Goal: Transaction & Acquisition: Obtain resource

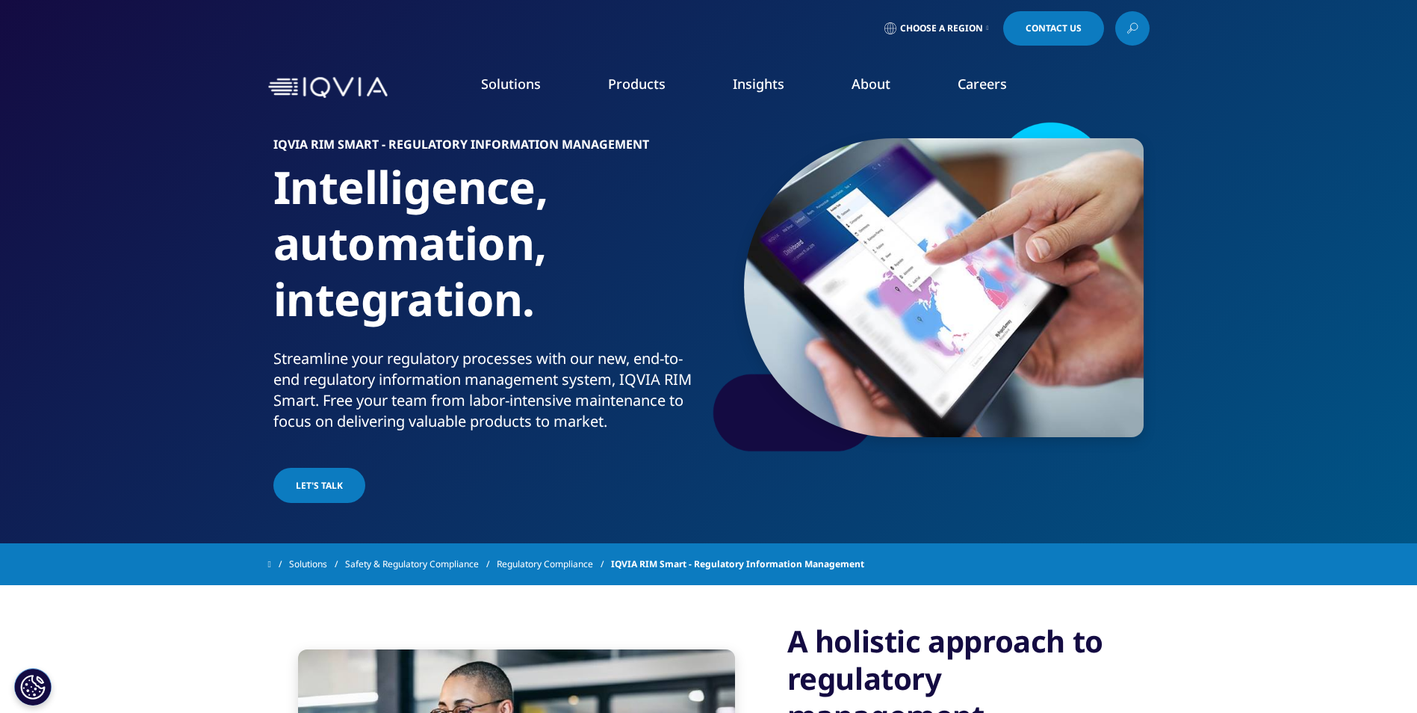
click at [418, 185] on link "Information Management" at bounding box center [448, 187] width 257 height 16
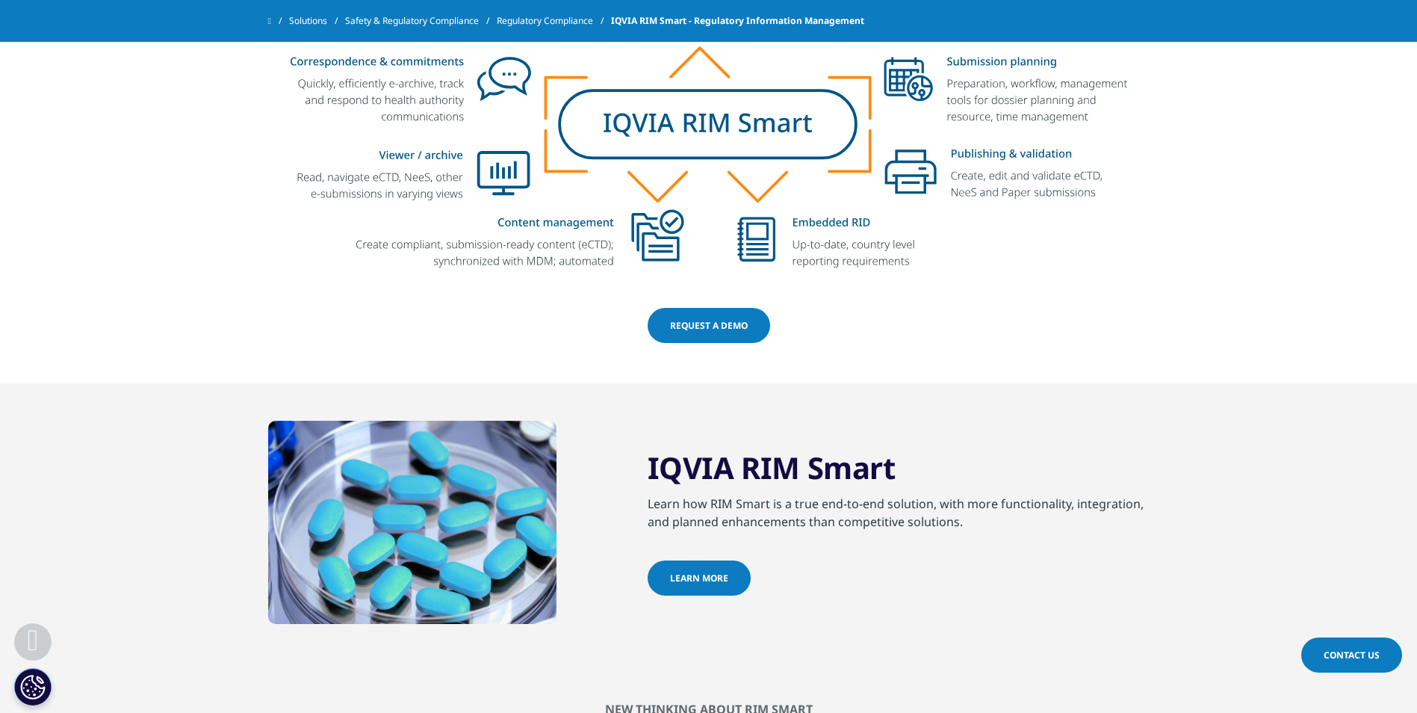
scroll to position [1195, 0]
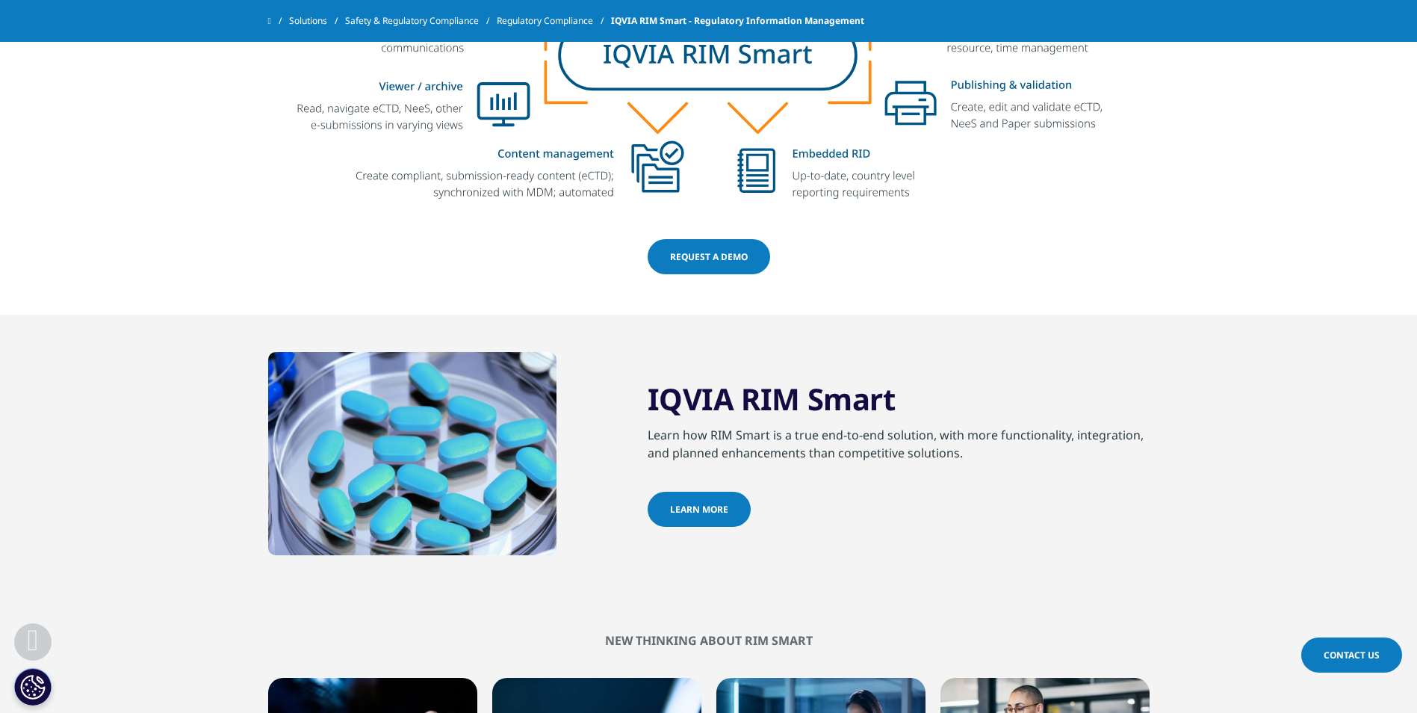
click at [724, 506] on link "learn more" at bounding box center [699, 508] width 103 height 35
click at [705, 509] on span "learn more" at bounding box center [699, 509] width 58 height 13
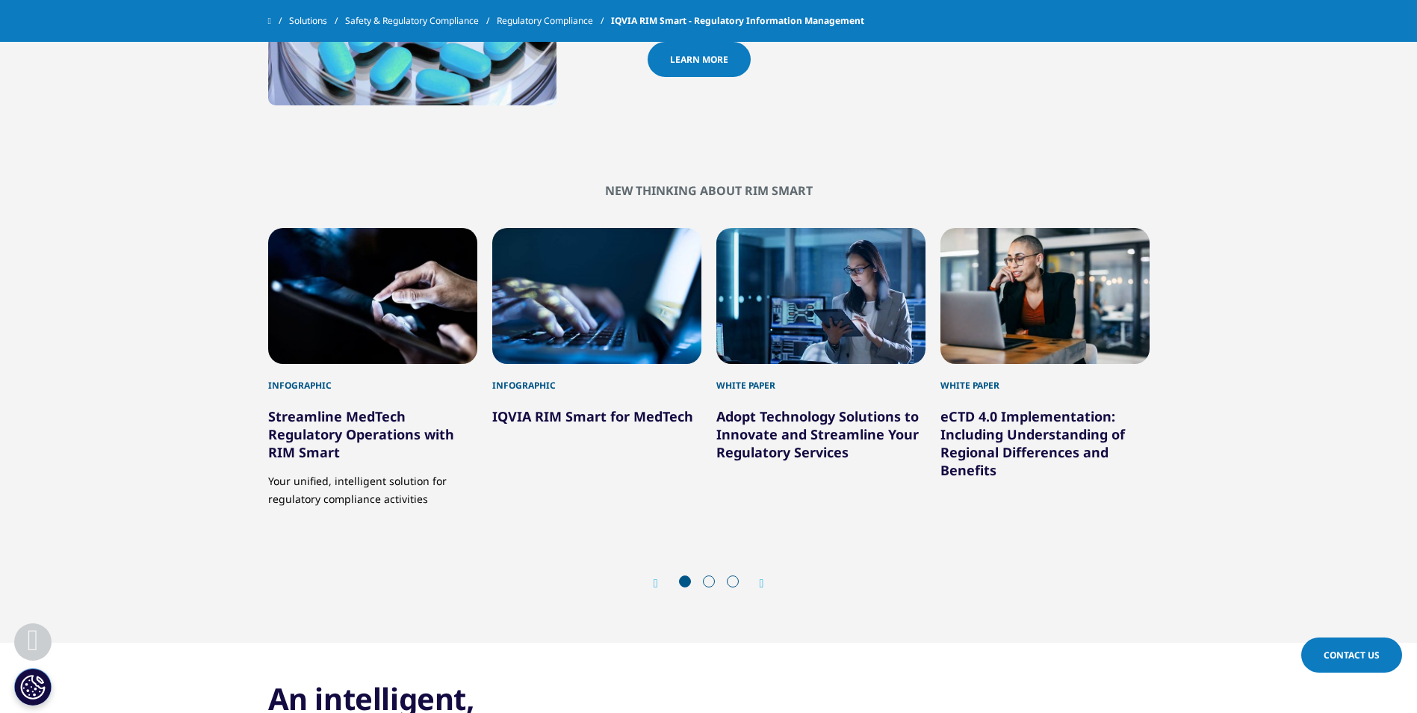
scroll to position [1718, 0]
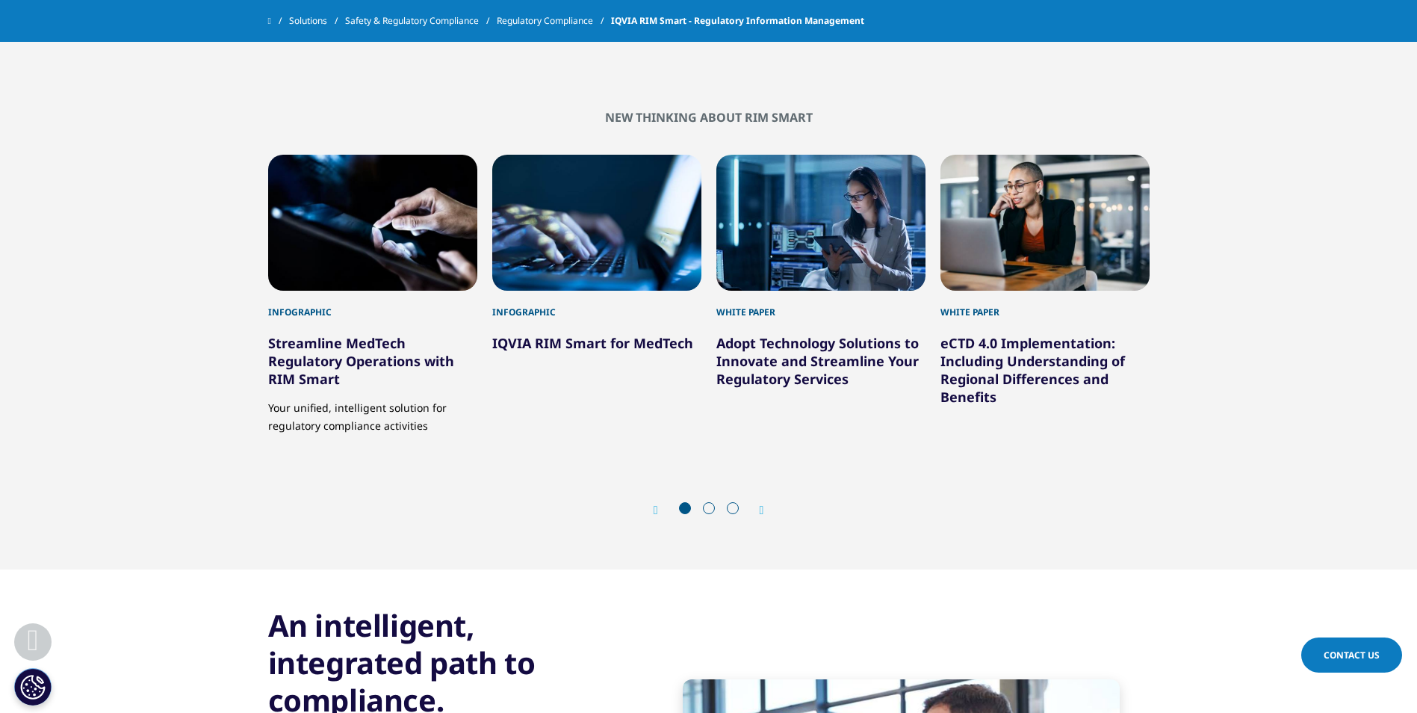
click at [771, 366] on link "Adopt Technology Solutions to Innovate and Streamline Your Regulatory Services" at bounding box center [817, 361] width 202 height 54
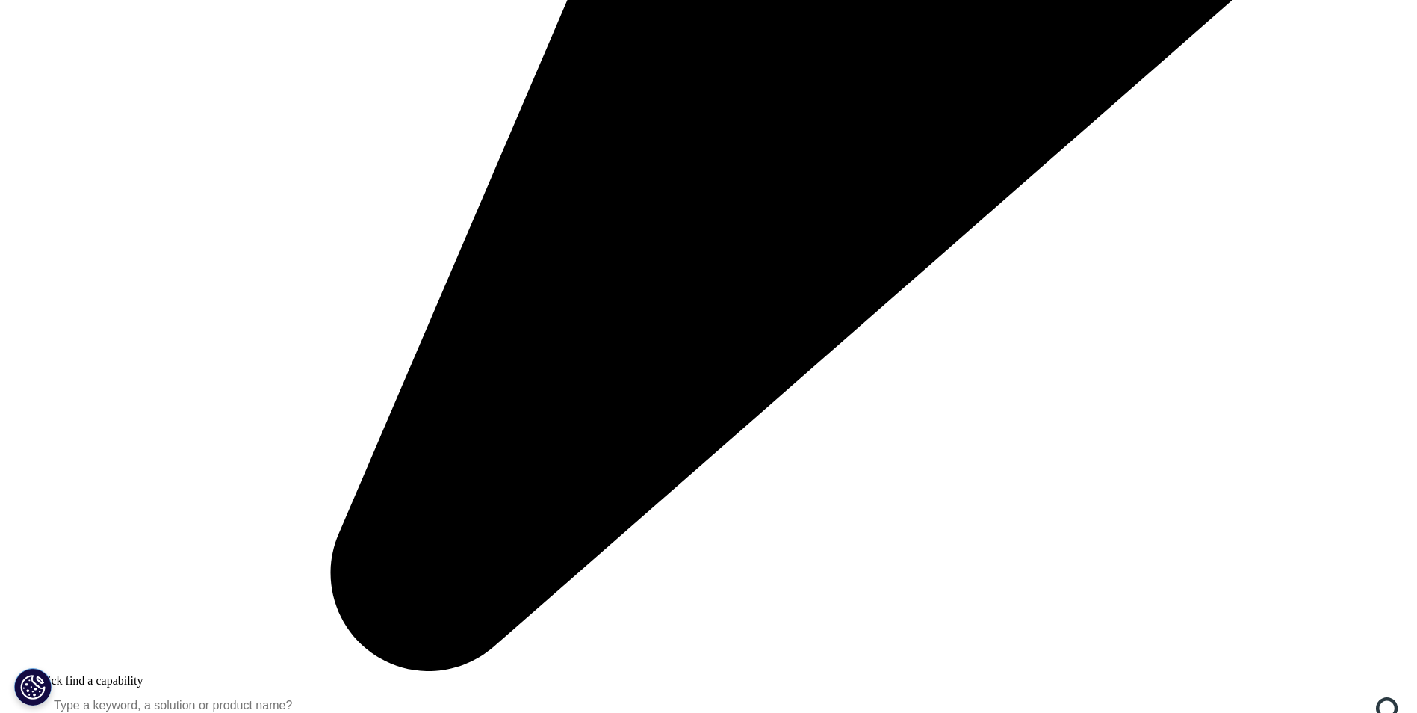
scroll to position [1270, 0]
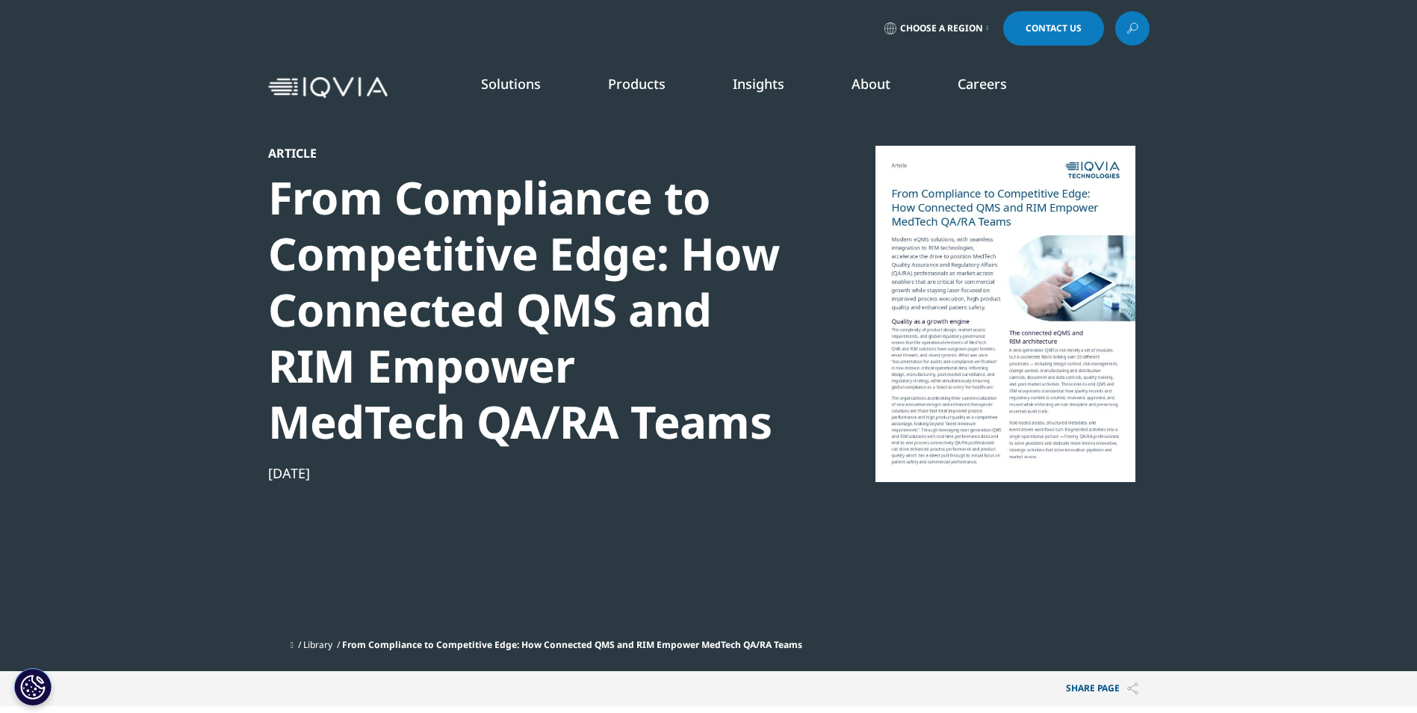
click at [928, 352] on div at bounding box center [1005, 314] width 288 height 336
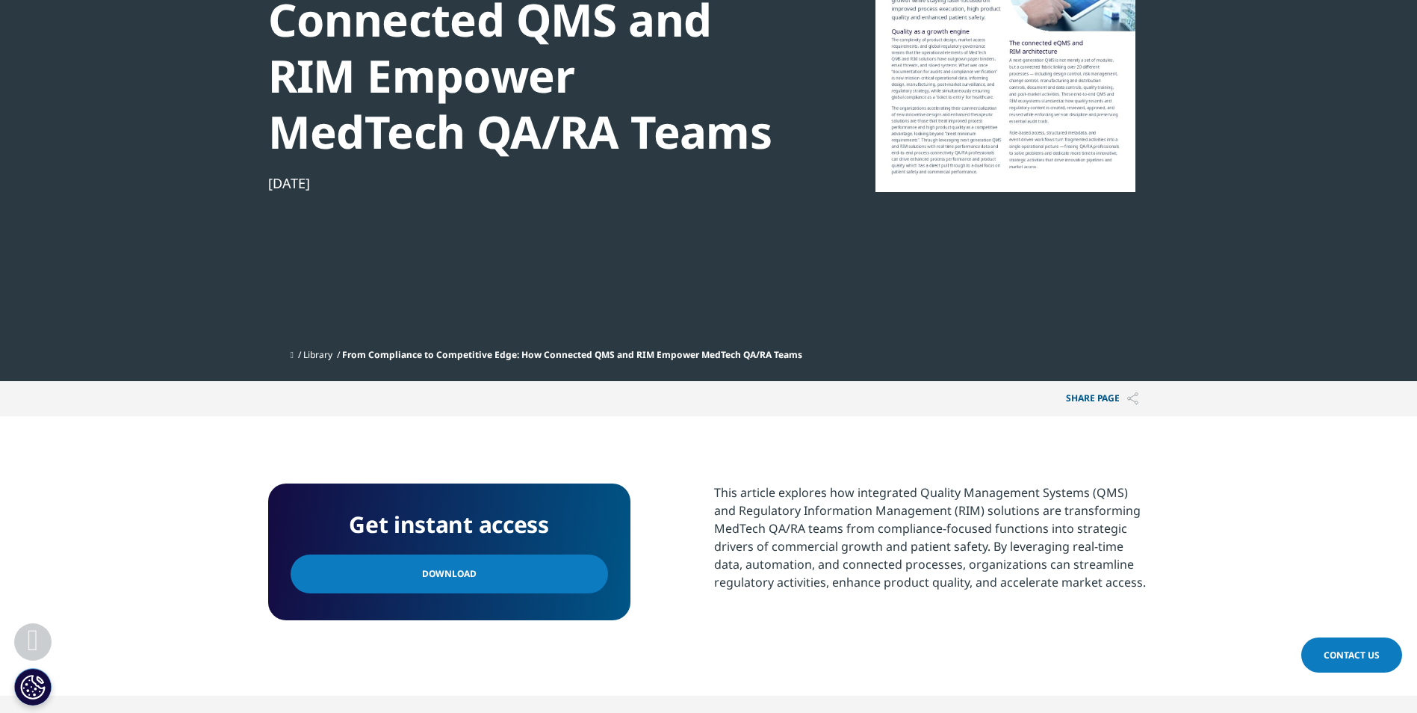
scroll to position [299, 0]
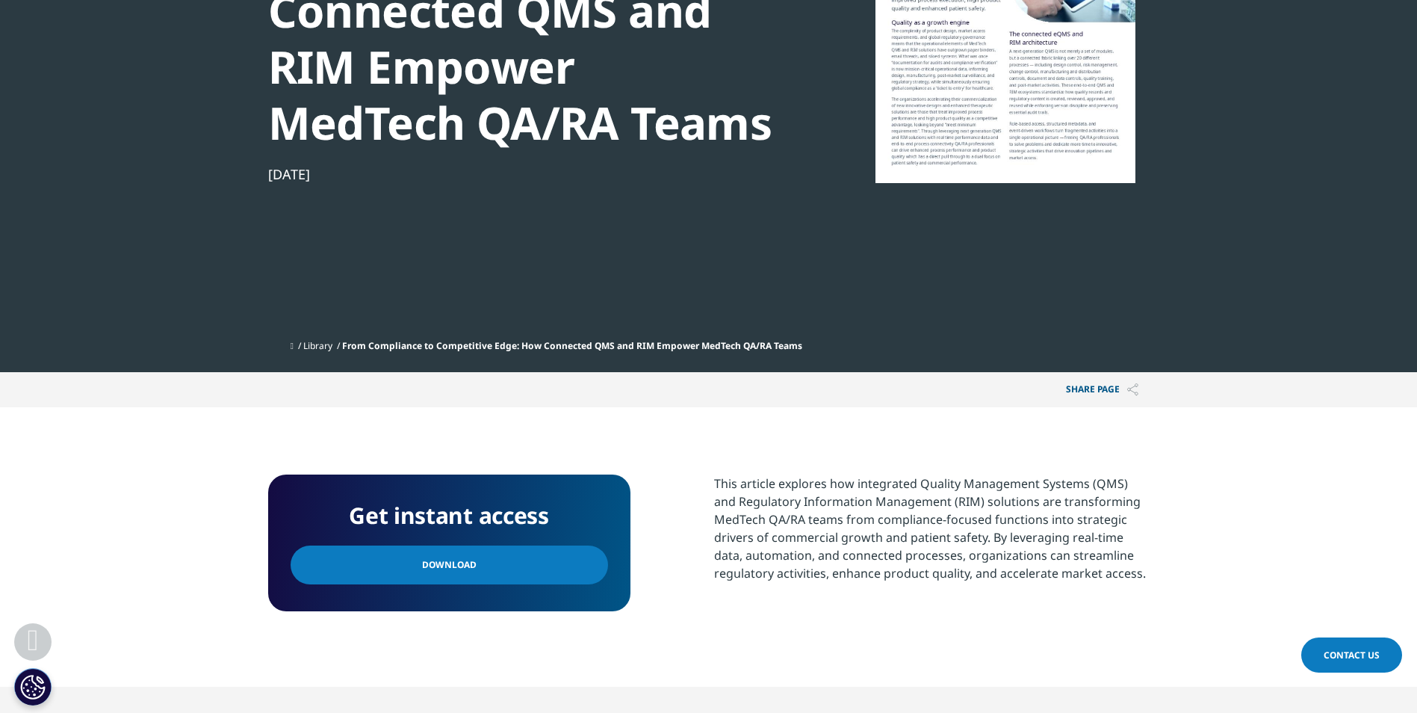
click at [426, 564] on span "Download" at bounding box center [449, 564] width 55 height 16
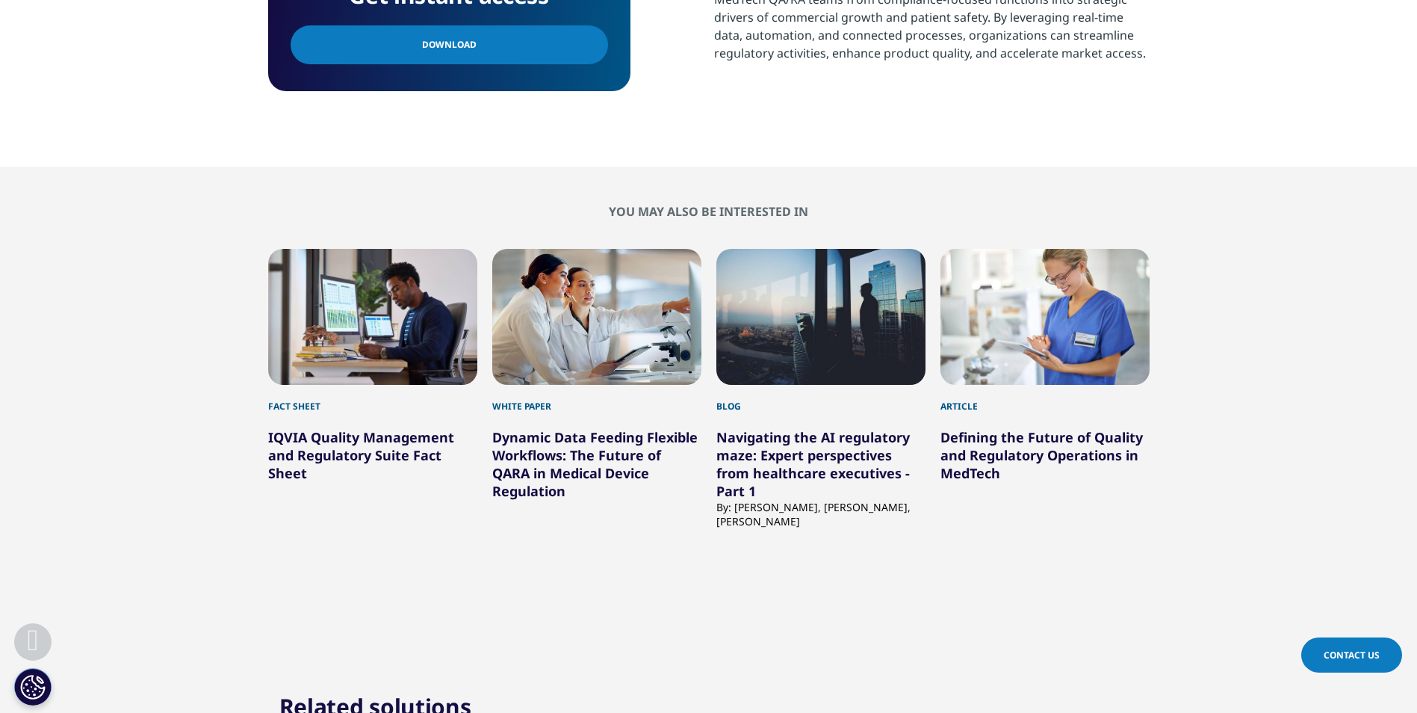
scroll to position [822, 0]
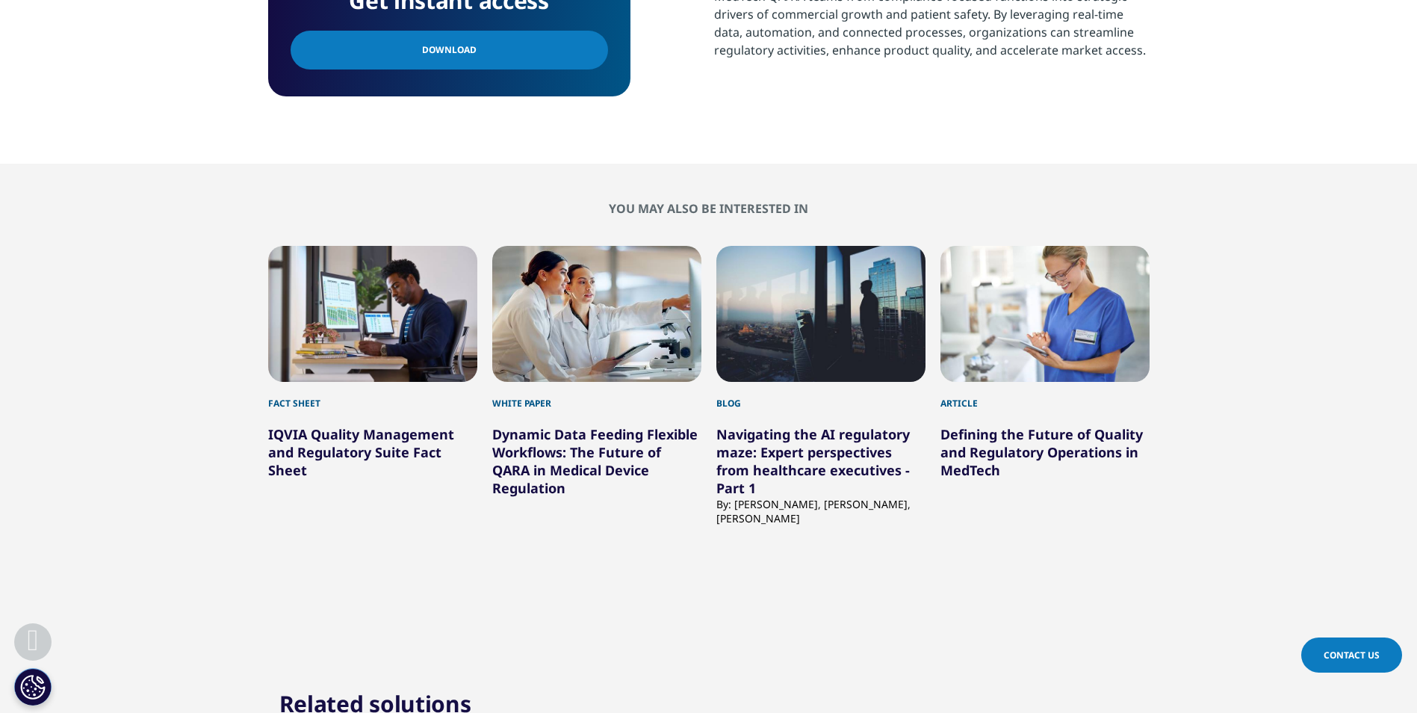
click at [337, 449] on link "IQVIA Quality Management and Regulatory Suite Fact Sheet" at bounding box center [361, 452] width 186 height 54
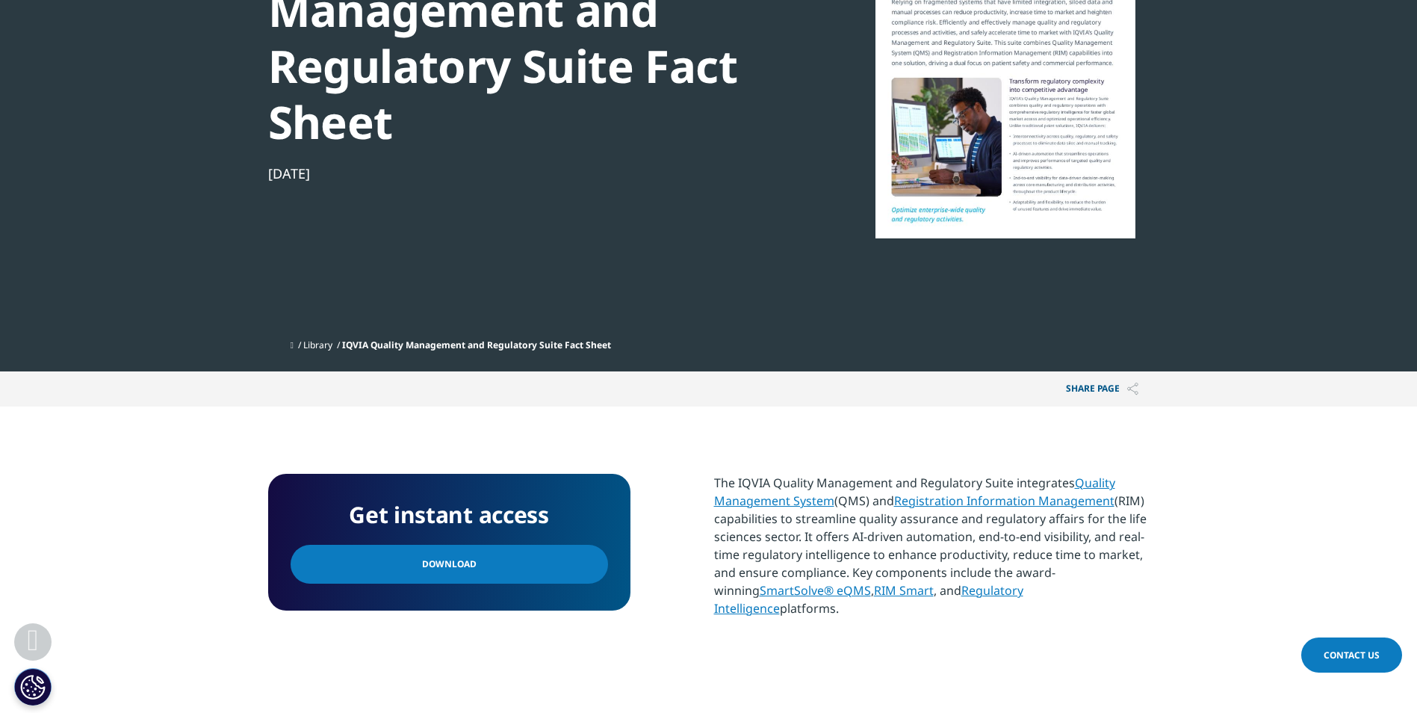
scroll to position [299, 0]
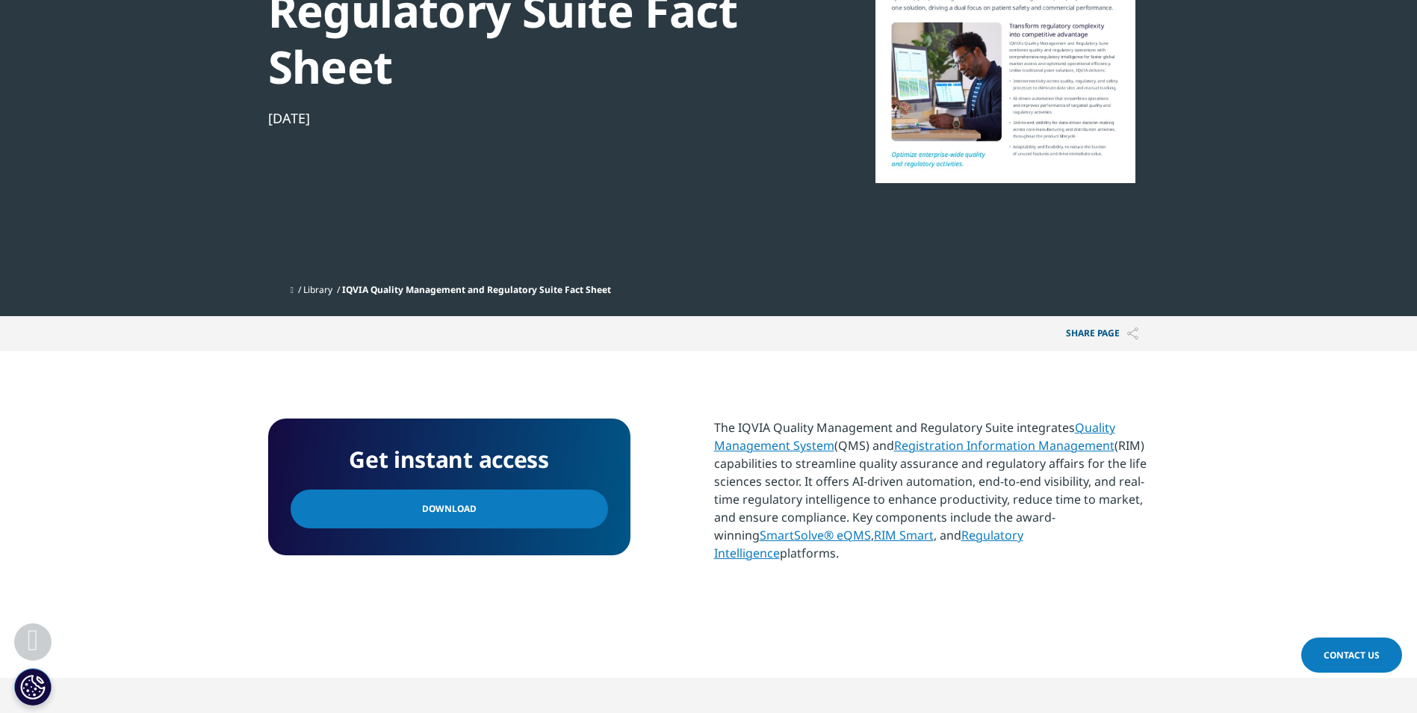
click at [987, 536] on link "Regulatory Intelligence" at bounding box center [868, 544] width 309 height 34
click at [1006, 445] on link "Registration Information Management" at bounding box center [1004, 445] width 220 height 16
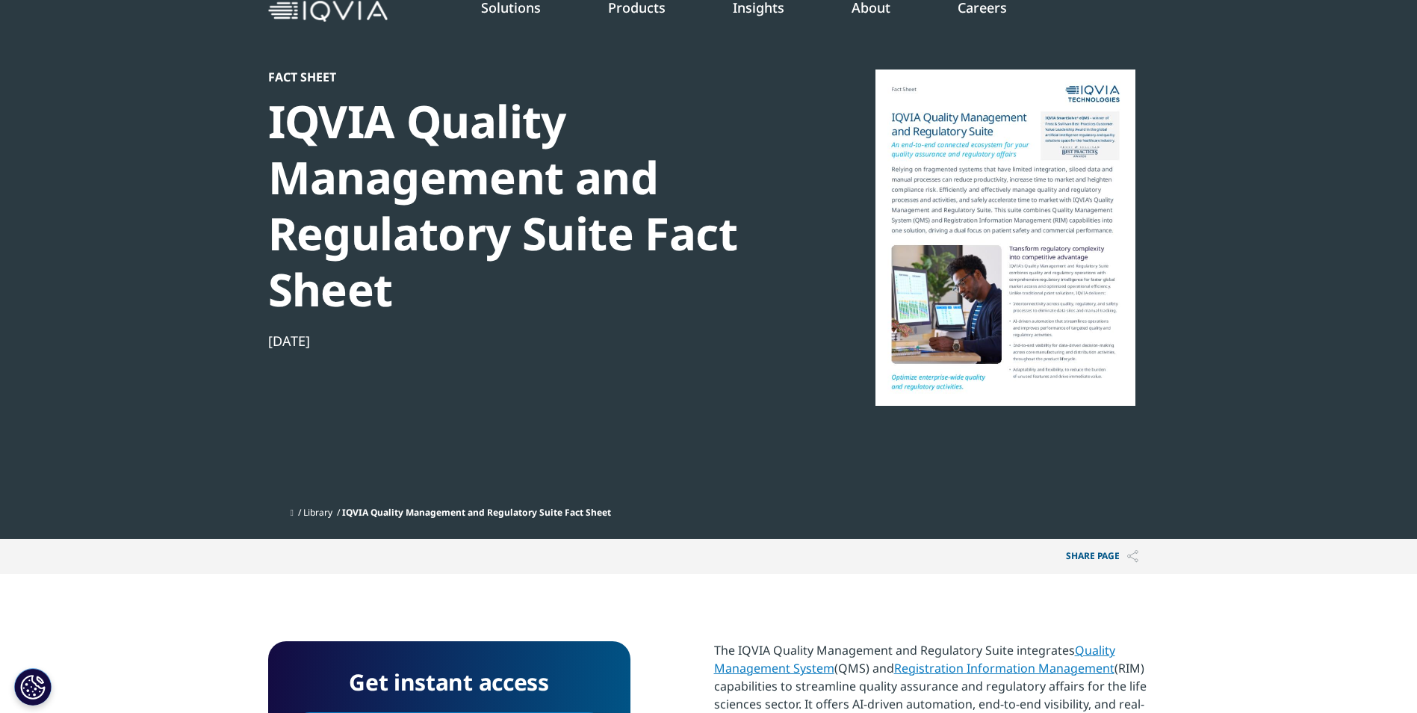
scroll to position [0, 0]
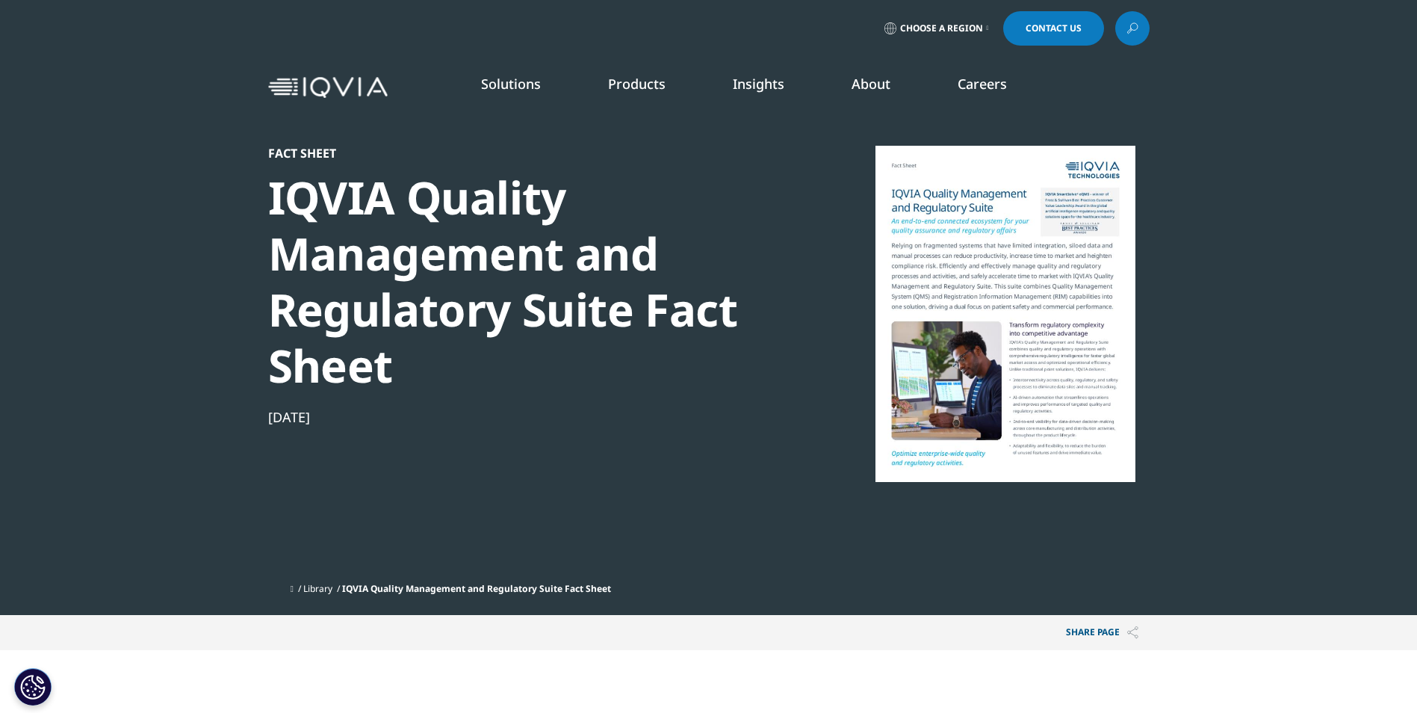
click at [515, 87] on link "Solutions" at bounding box center [511, 84] width 60 height 18
click at [503, 78] on link "Solutions" at bounding box center [511, 84] width 60 height 18
click at [641, 76] on link "Products" at bounding box center [637, 84] width 58 height 18
click at [1125, 354] on link "Quality Compliance" at bounding box center [1252, 361] width 329 height 16
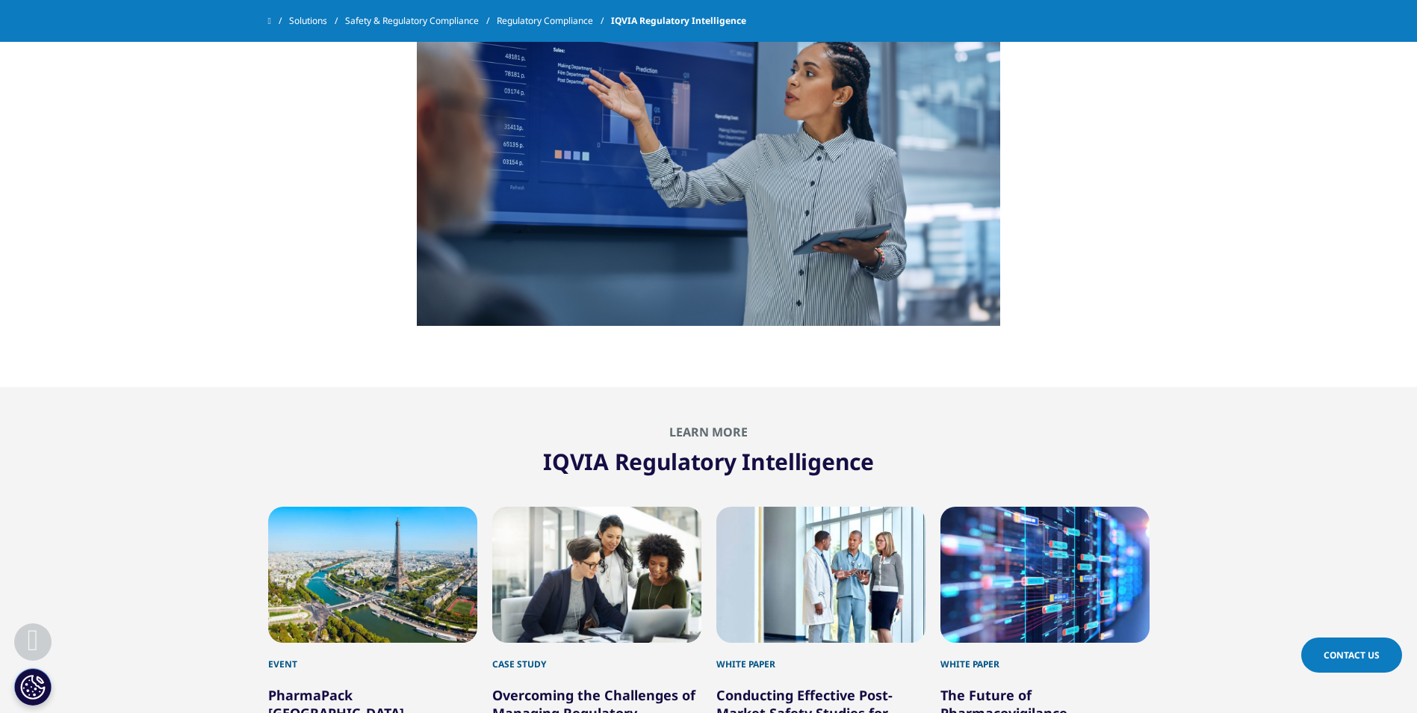
scroll to position [3771, 0]
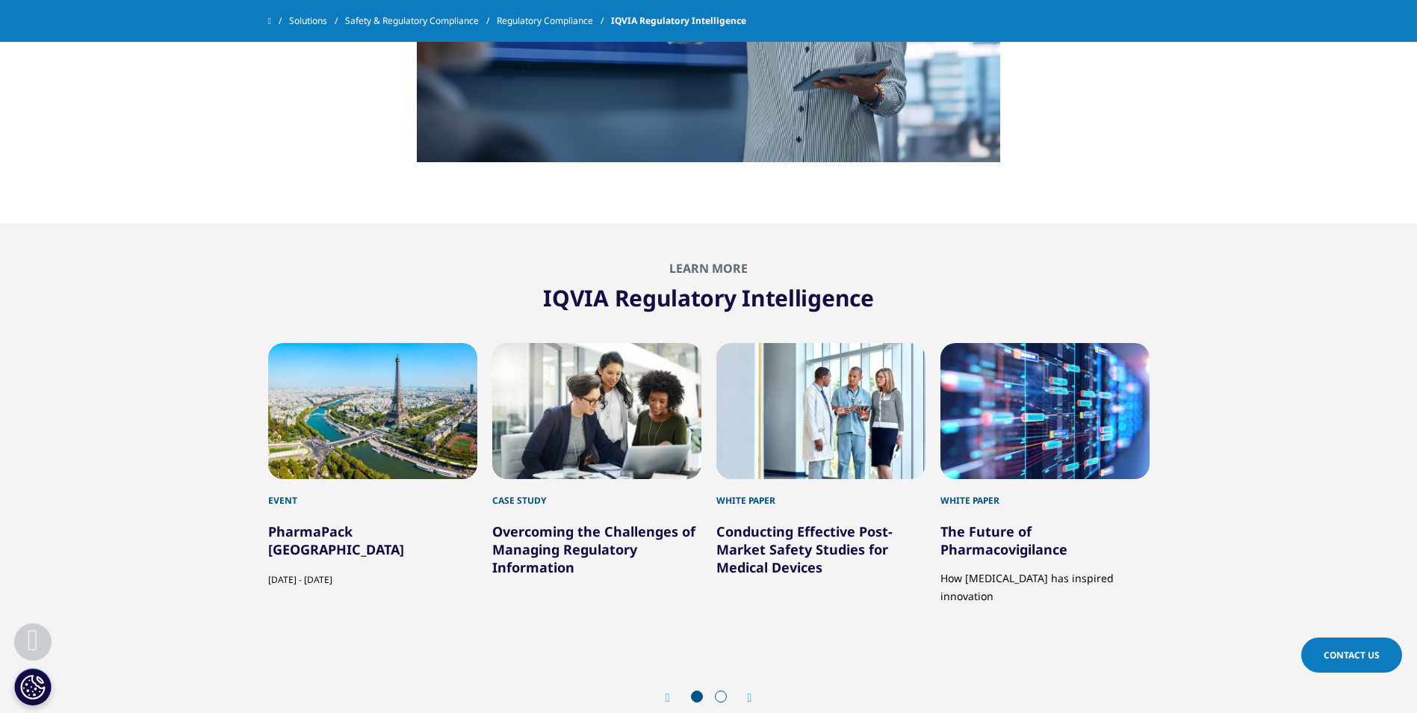
click at [556, 545] on link "Overcoming the Challenges of Managing Regulatory Information" at bounding box center [593, 549] width 203 height 54
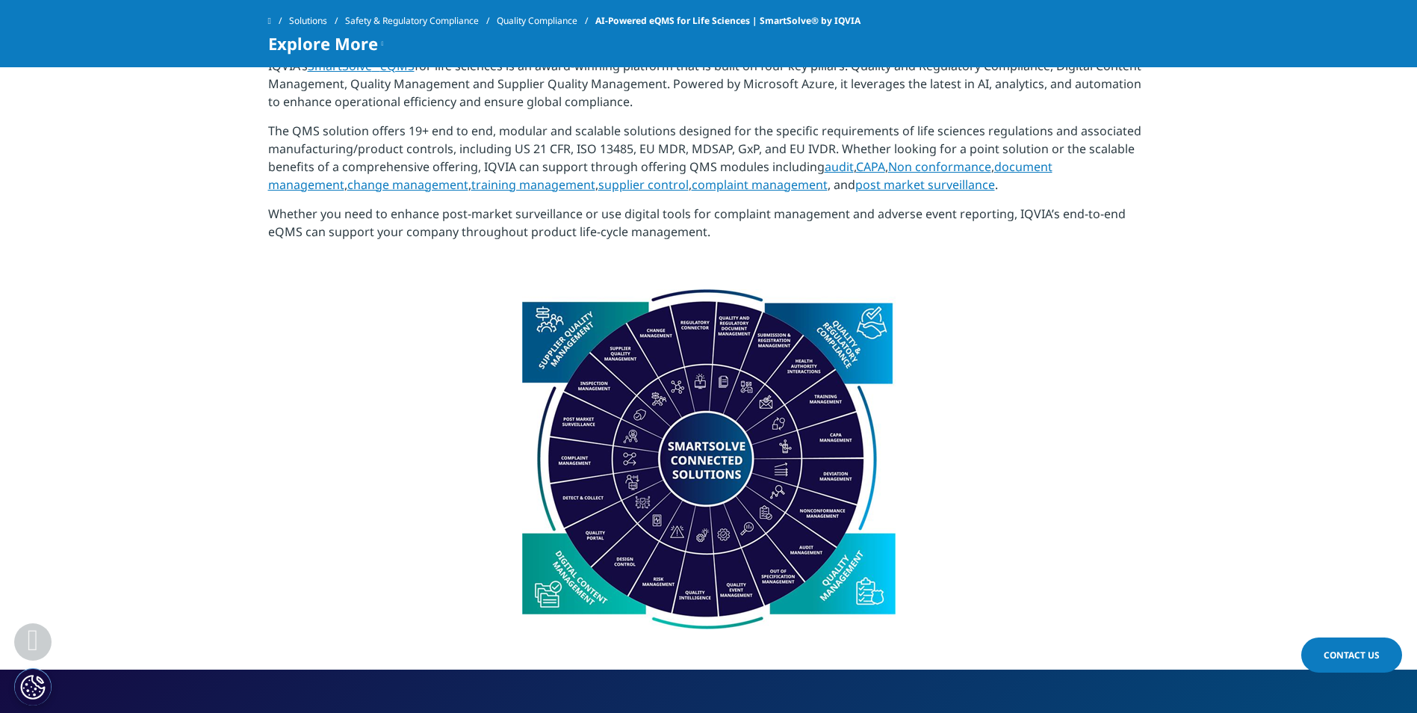
scroll to position [1245, 0]
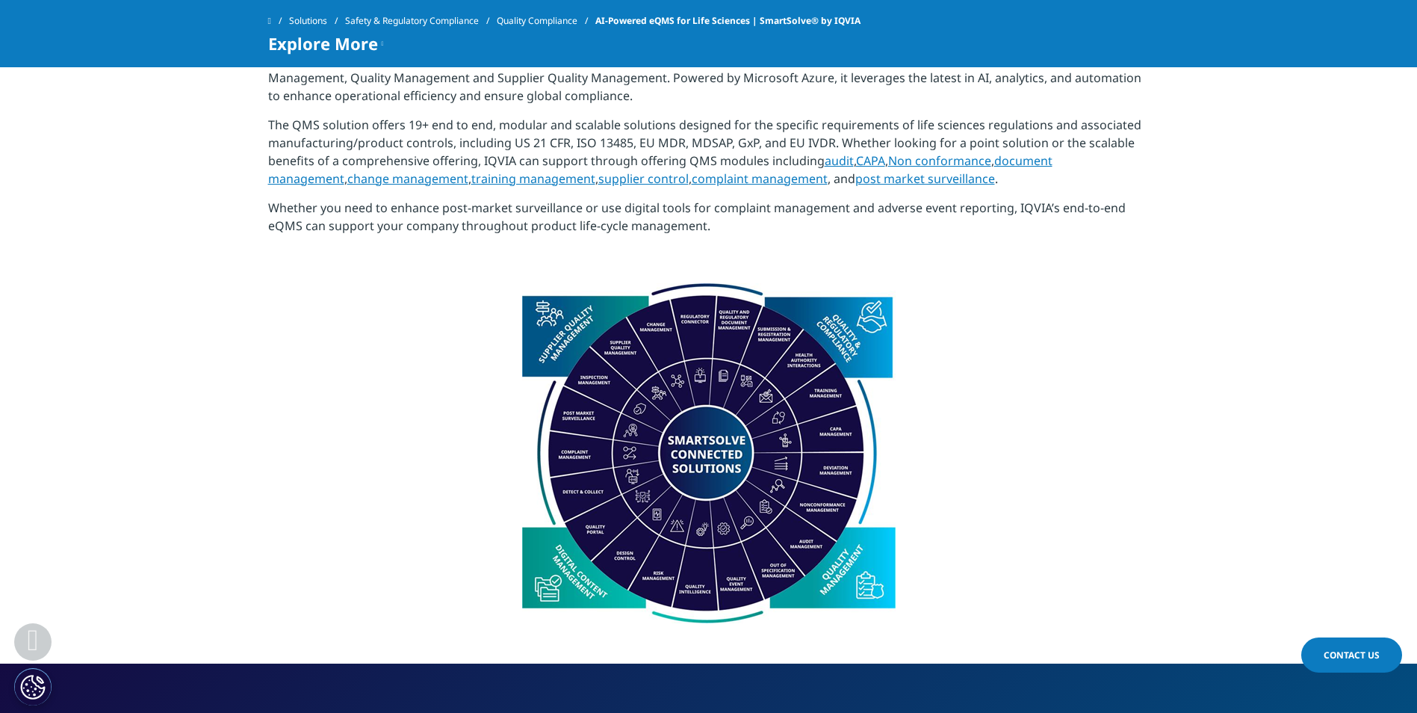
click at [831, 334] on img at bounding box center [708, 453] width 373 height 340
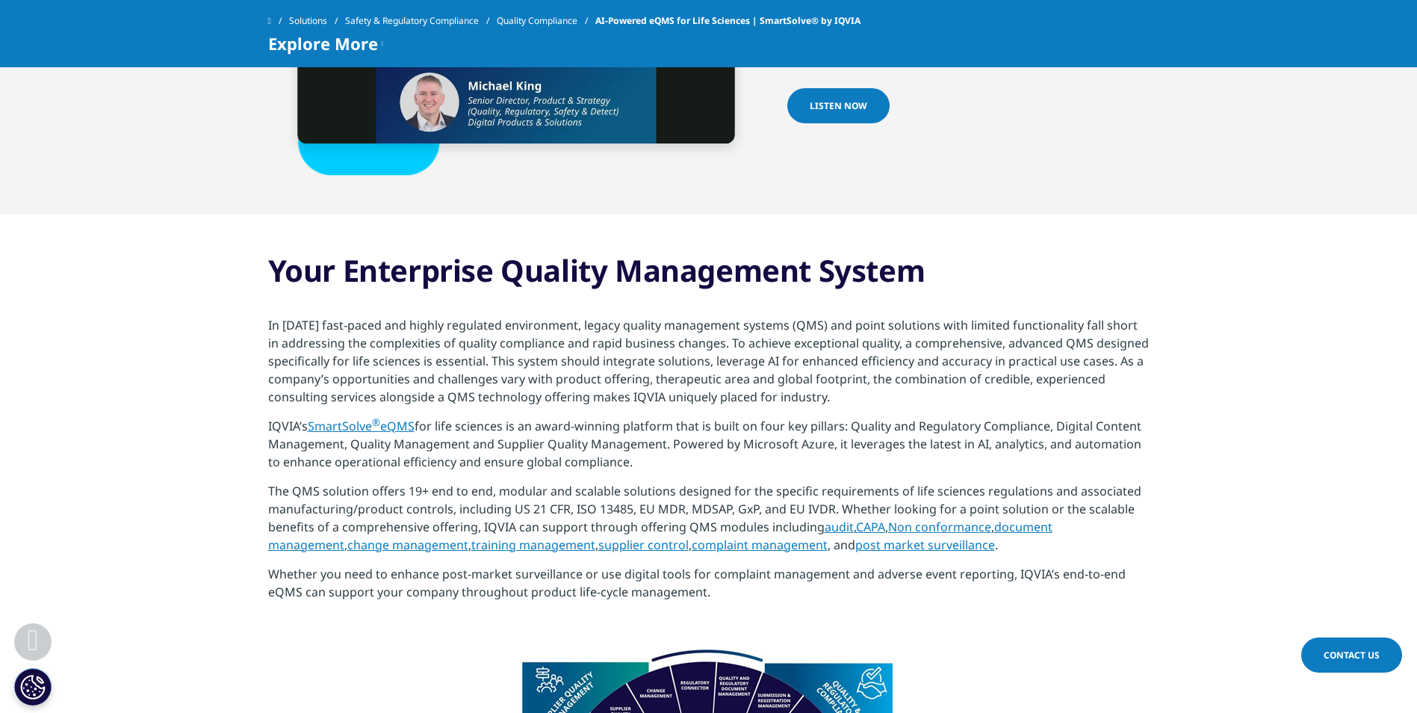
scroll to position [872, 0]
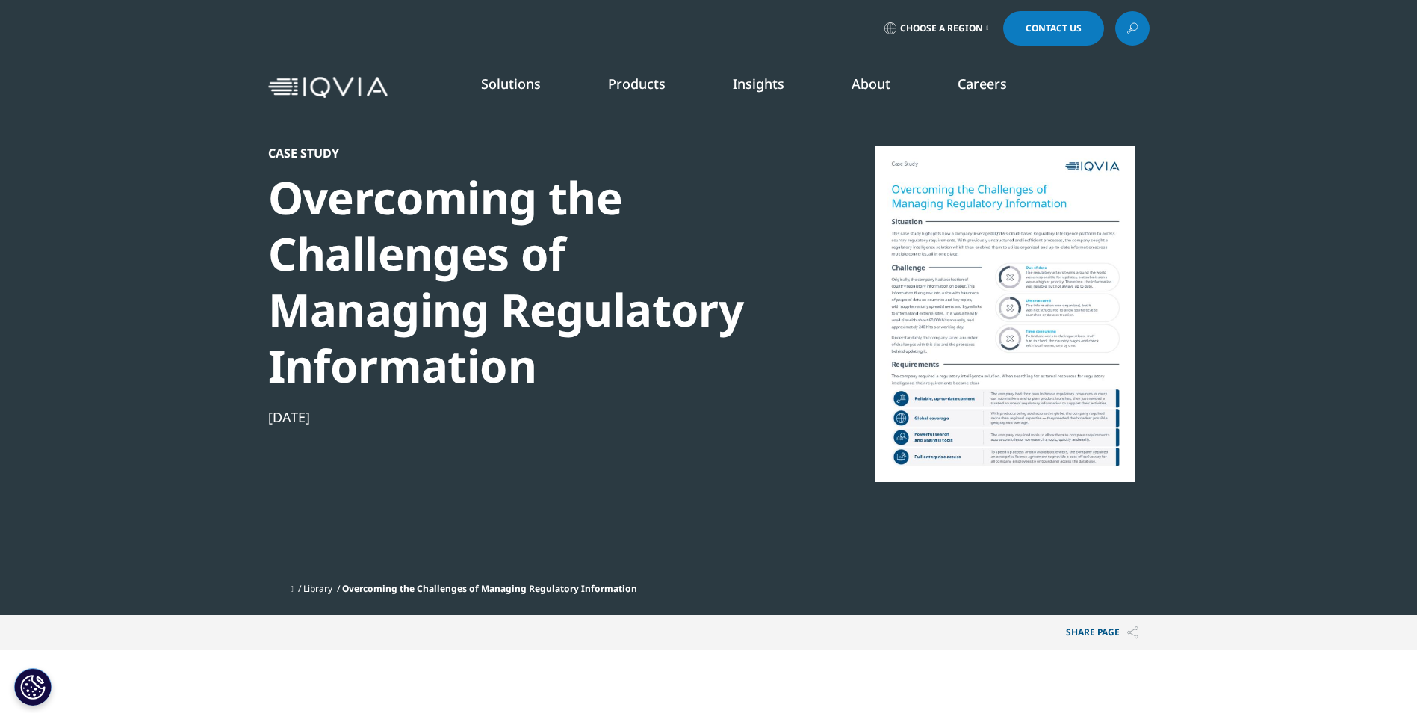
click at [1008, 319] on div at bounding box center [1005, 314] width 288 height 336
click at [1003, 311] on div at bounding box center [1005, 314] width 288 height 336
click at [1002, 334] on div at bounding box center [1005, 314] width 288 height 336
click at [1003, 334] on div at bounding box center [1005, 314] width 288 height 336
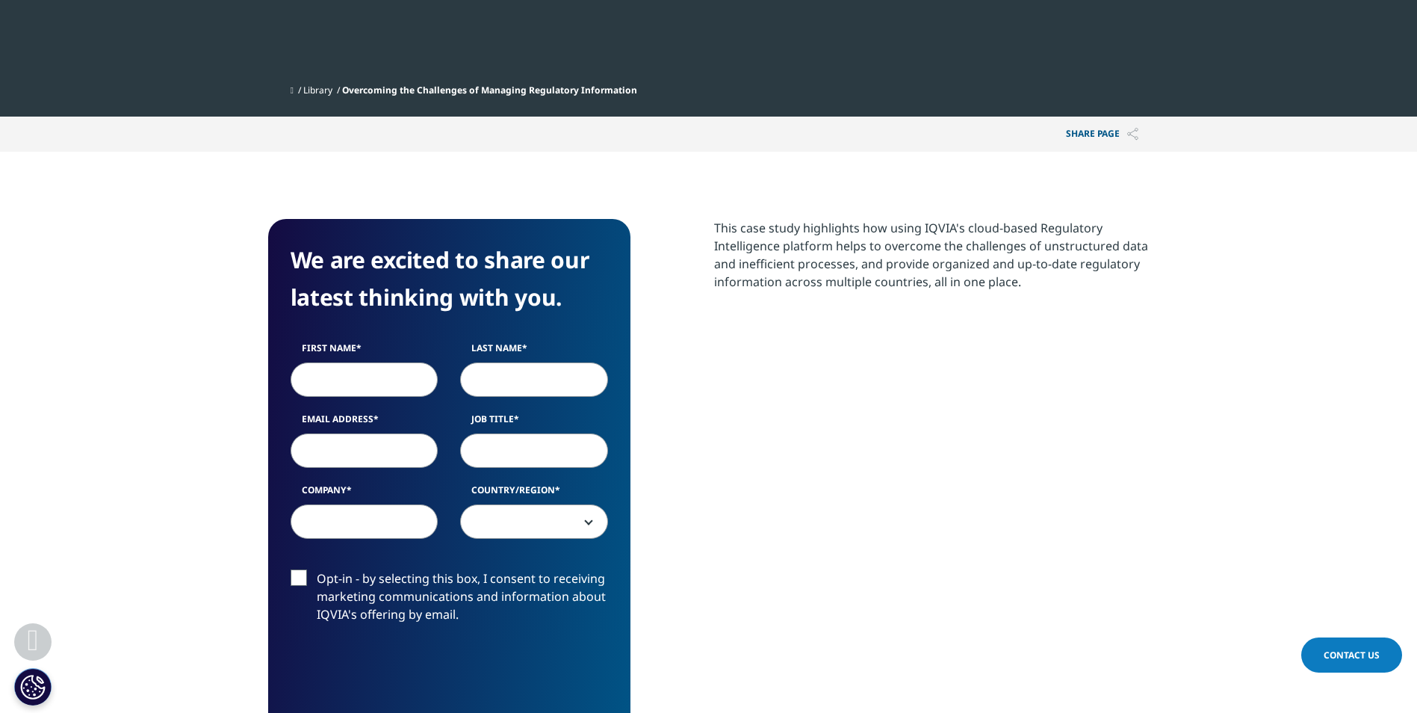
scroll to position [62, 0]
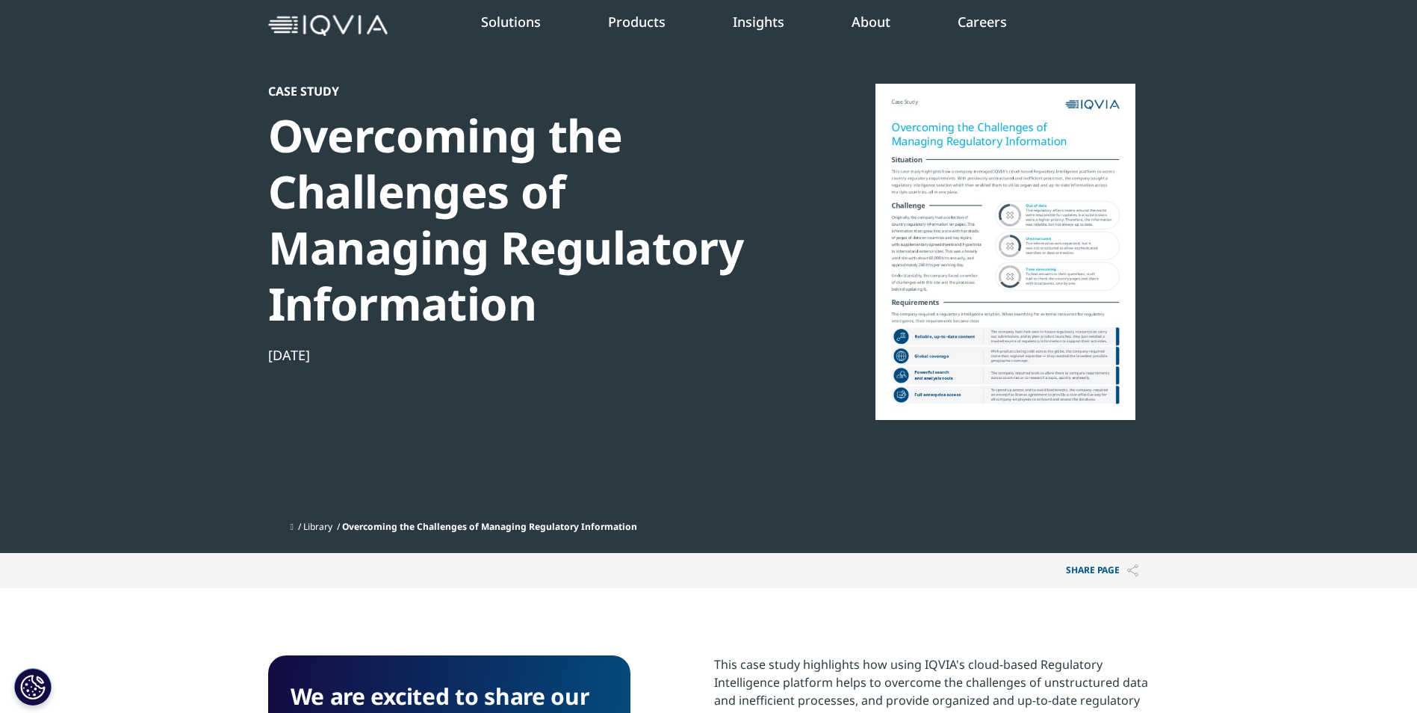
click at [1017, 278] on div at bounding box center [1005, 252] width 288 height 336
click at [1017, 277] on div at bounding box center [1005, 252] width 288 height 336
drag, startPoint x: 1001, startPoint y: 277, endPoint x: 951, endPoint y: 273, distance: 50.2
click at [951, 273] on div at bounding box center [1005, 252] width 288 height 336
click at [971, 327] on div at bounding box center [1005, 252] width 288 height 336
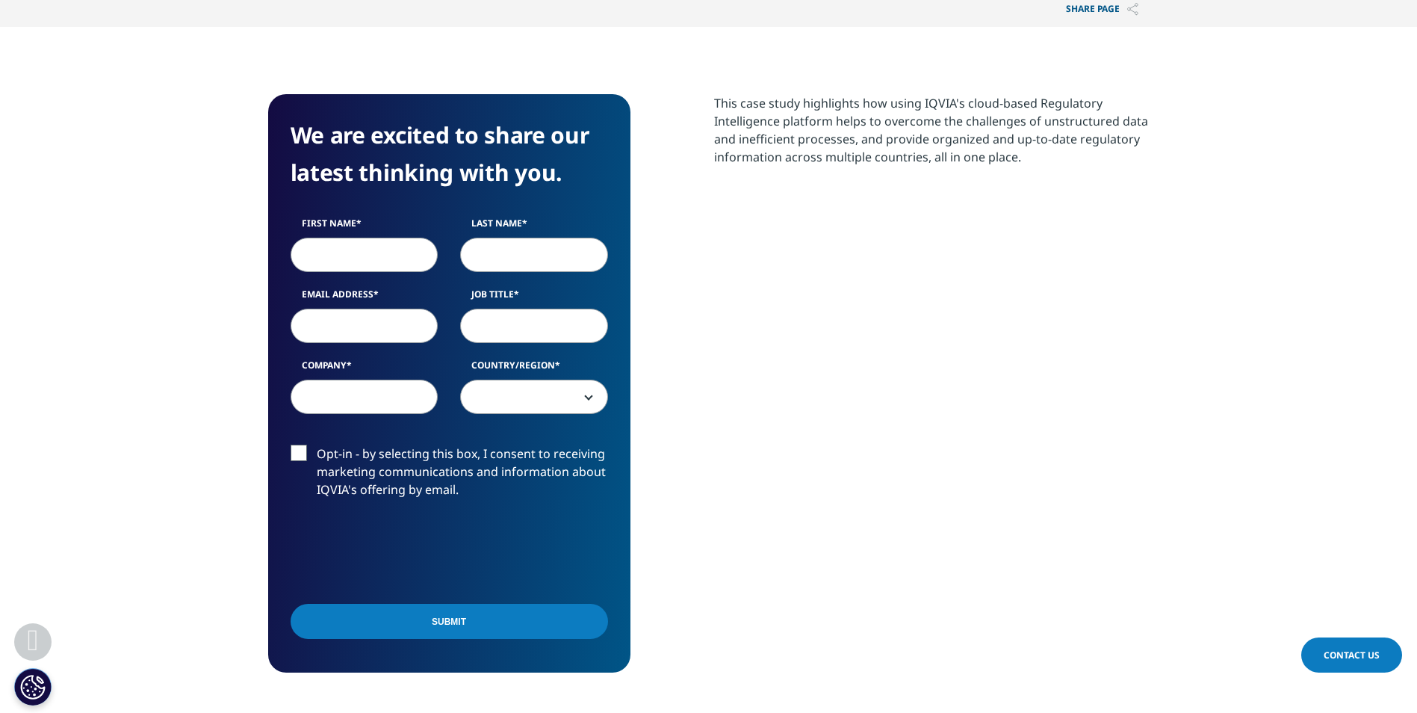
scroll to position [660, 0]
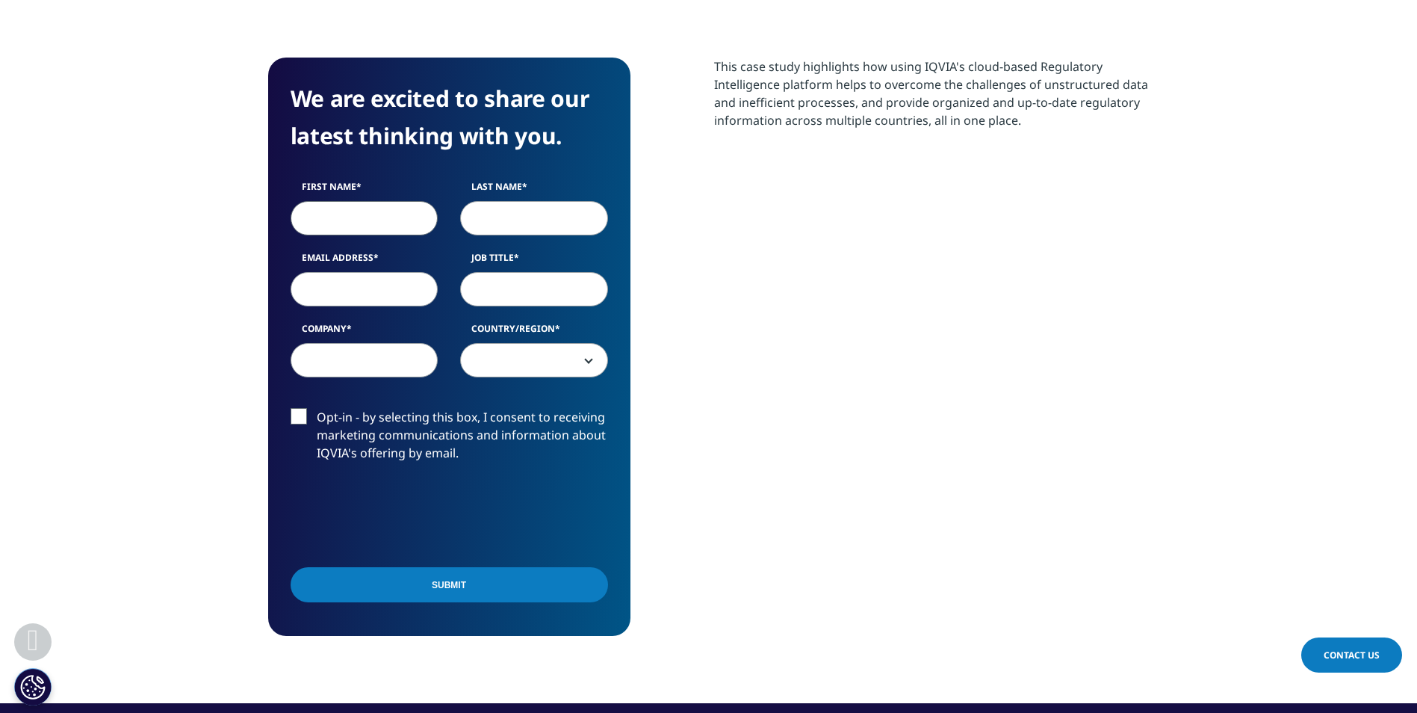
click at [340, 217] on input "First Name" at bounding box center [365, 218] width 148 height 34
type input "[PERSON_NAME]"
type input "[EMAIL_ADDRESS][DOMAIN_NAME]"
select select "Ireland"
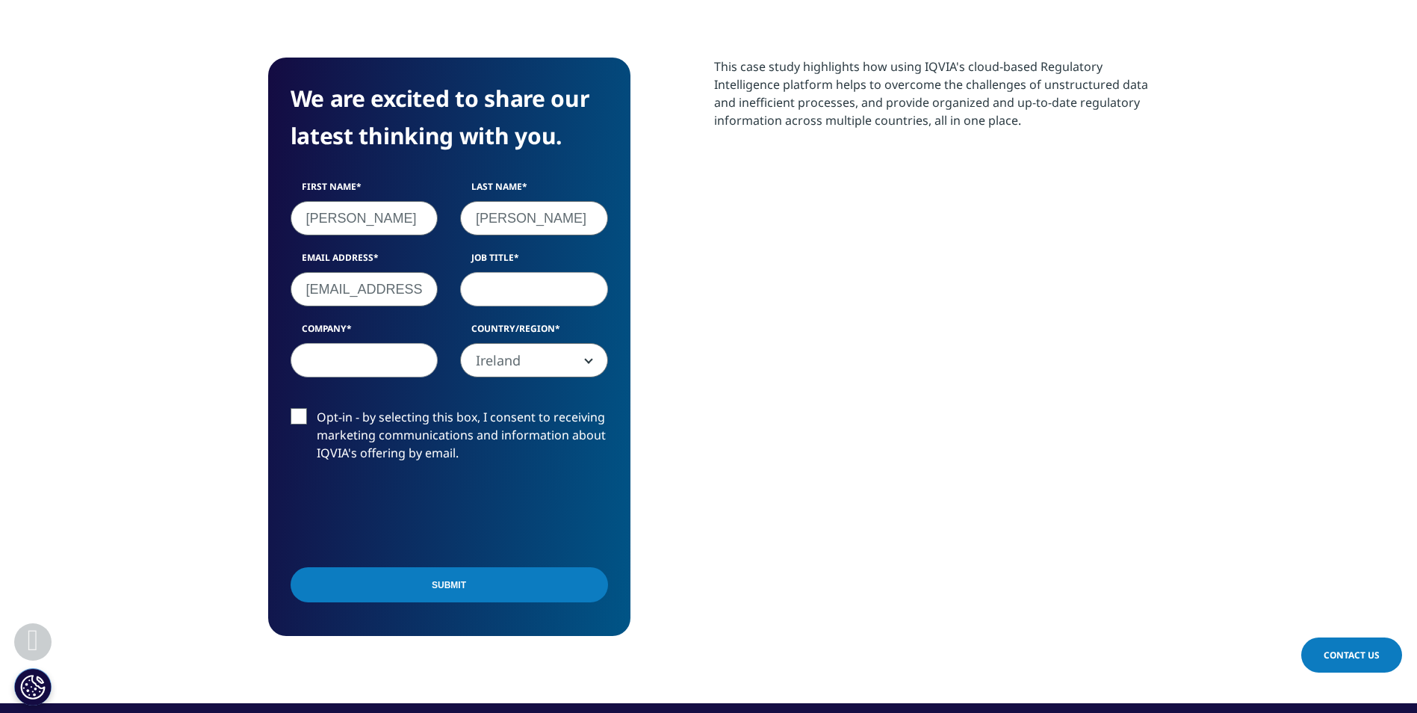
click at [548, 279] on input "Job Title" at bounding box center [534, 289] width 148 height 34
type input "Consultant"
click at [358, 369] on input "Company" at bounding box center [365, 360] width 148 height 34
click at [535, 360] on span "Ireland" at bounding box center [534, 361] width 146 height 34
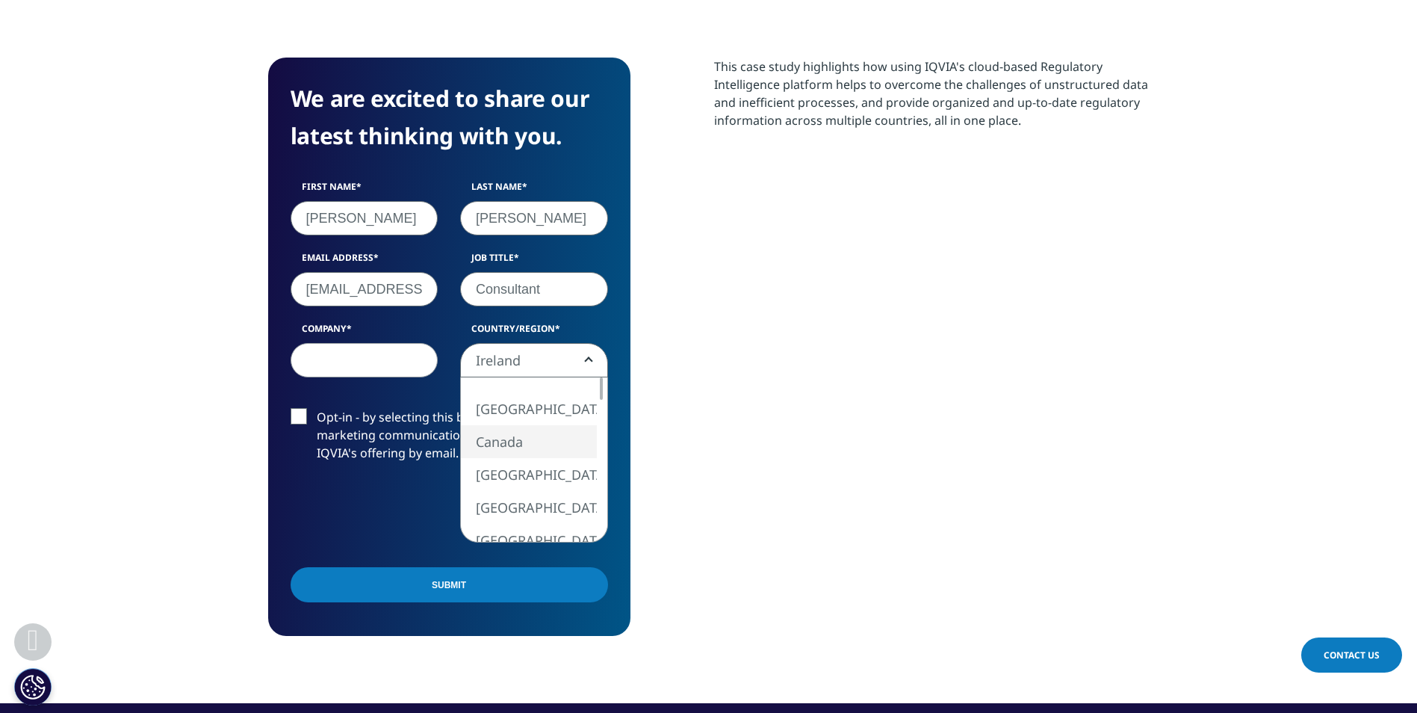
click at [500, 362] on span "Ireland" at bounding box center [534, 361] width 146 height 34
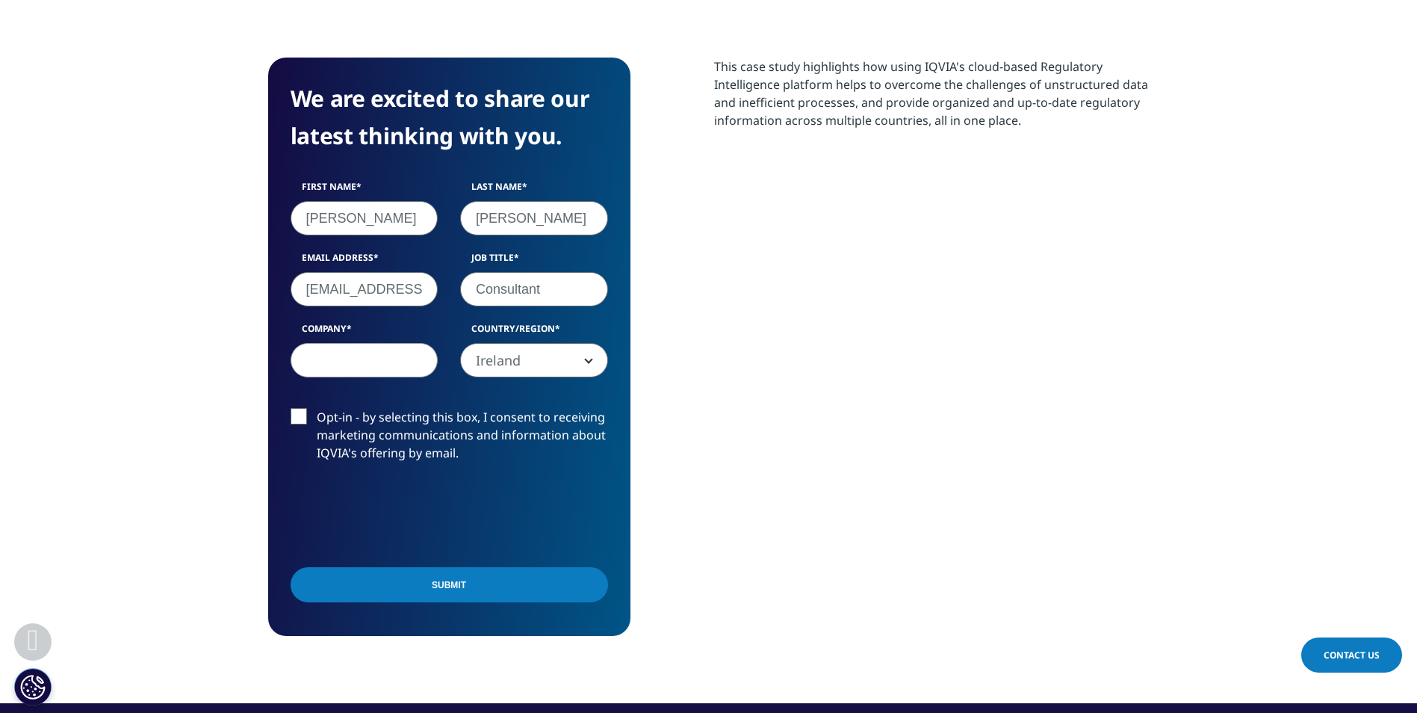
click at [340, 359] on input "Company" at bounding box center [365, 360] width 148 height 34
type input "Independent"
click at [483, 579] on input "Submit" at bounding box center [449, 584] width 317 height 35
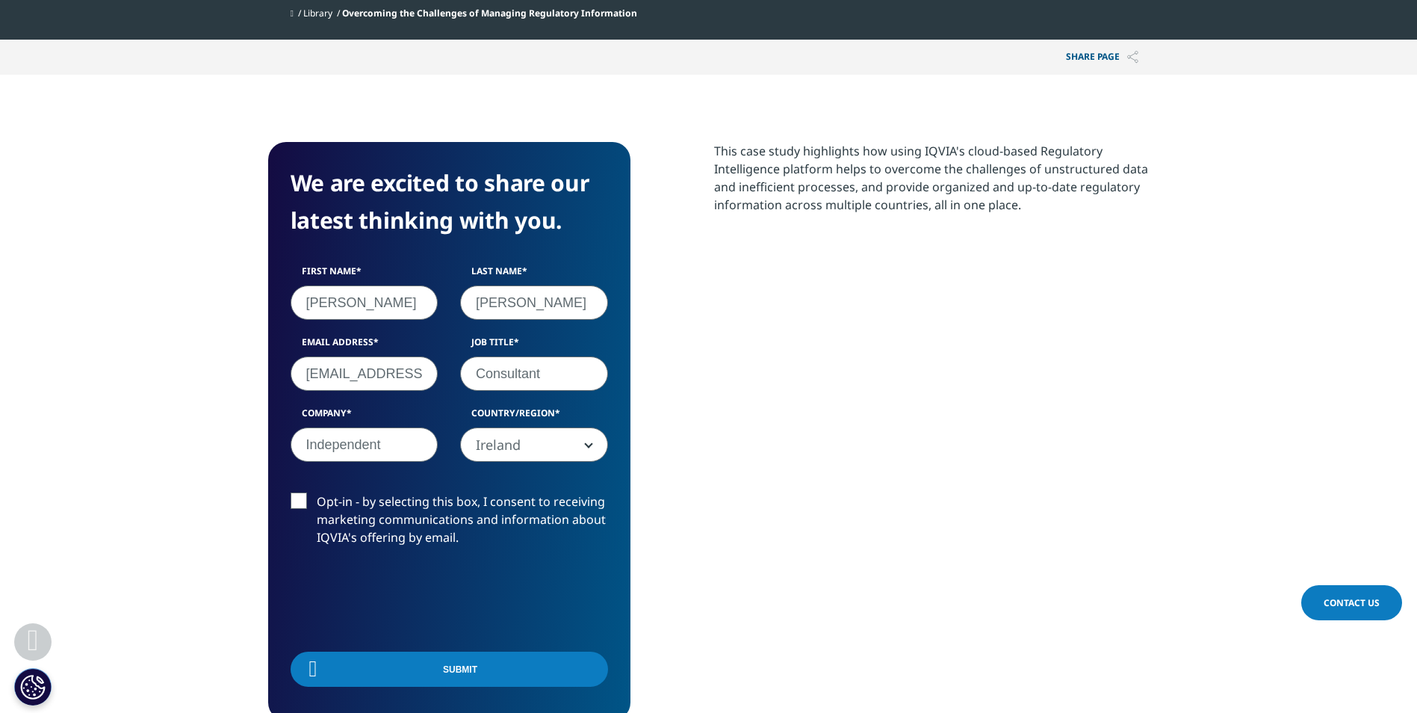
scroll to position [120, 881]
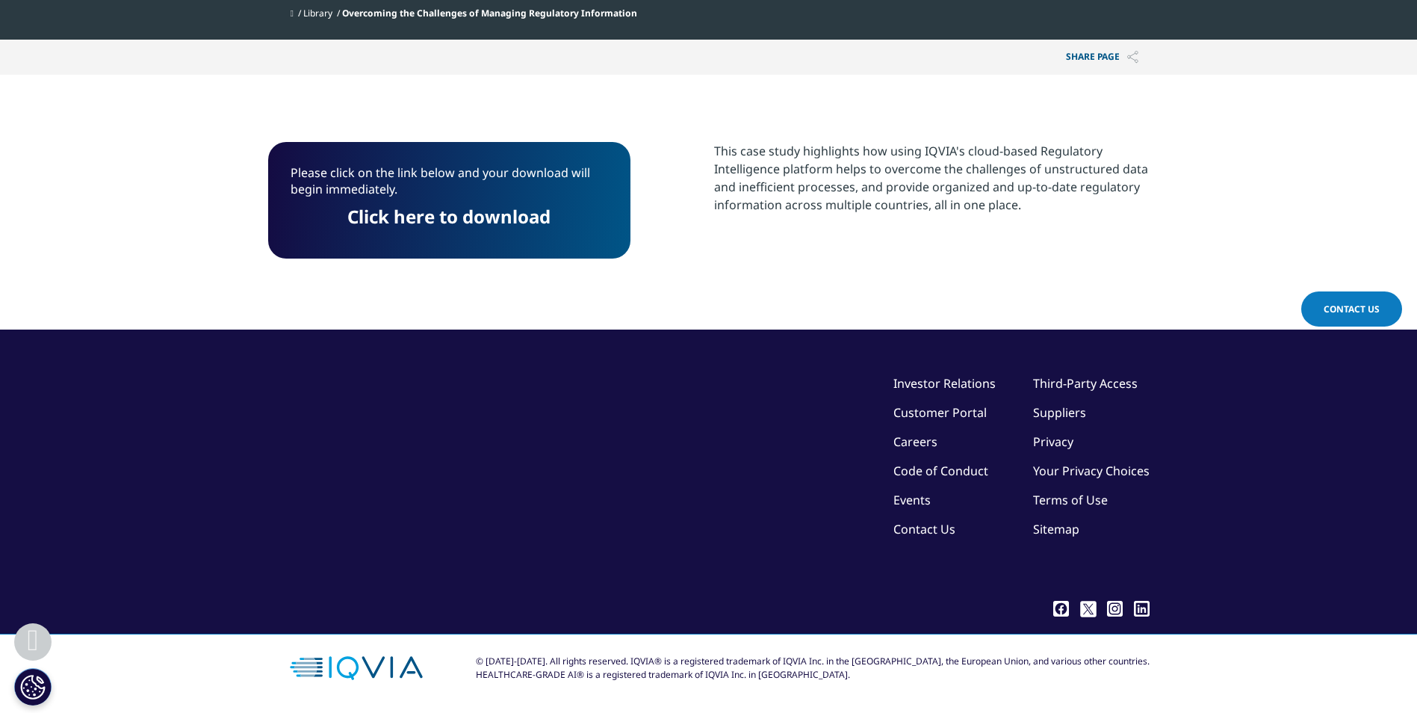
click at [427, 231] on p "Click here to download" at bounding box center [449, 222] width 317 height 28
click at [429, 223] on link "Click here to download" at bounding box center [448, 216] width 203 height 25
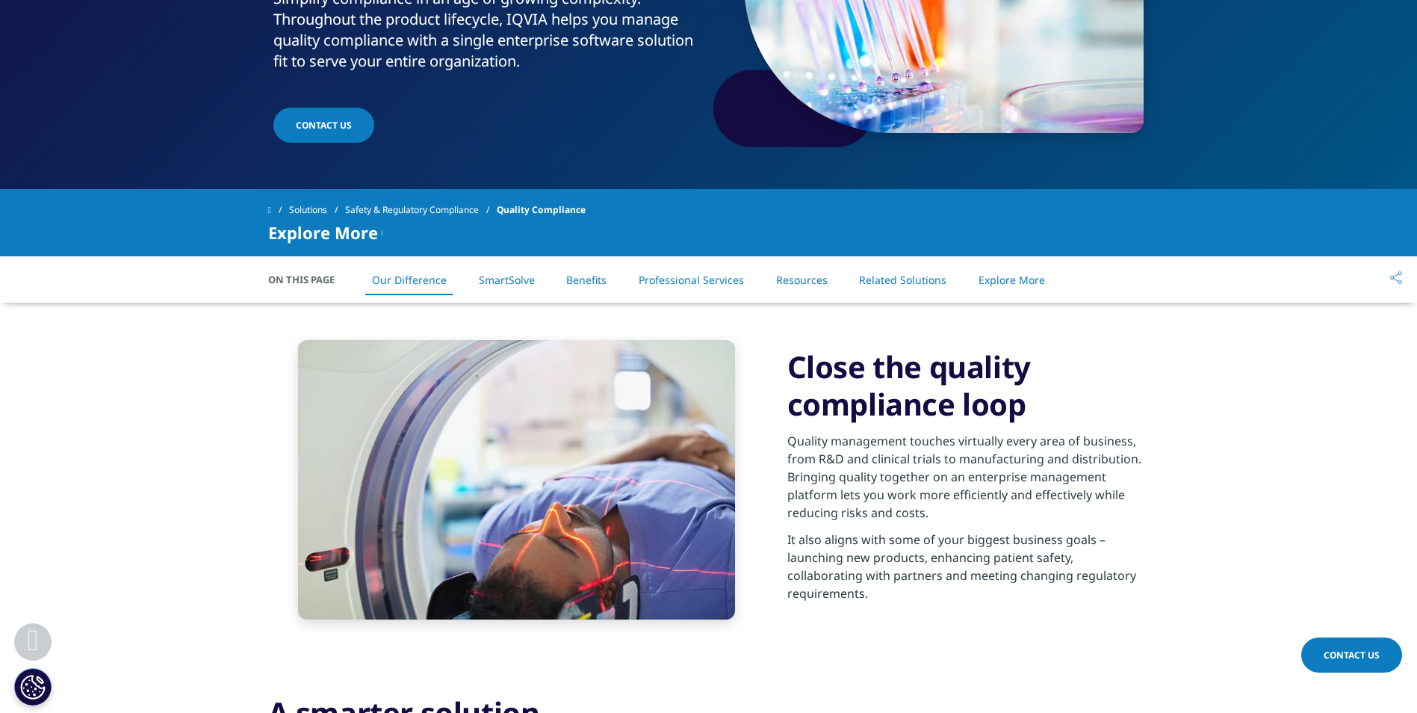
scroll to position [299, 0]
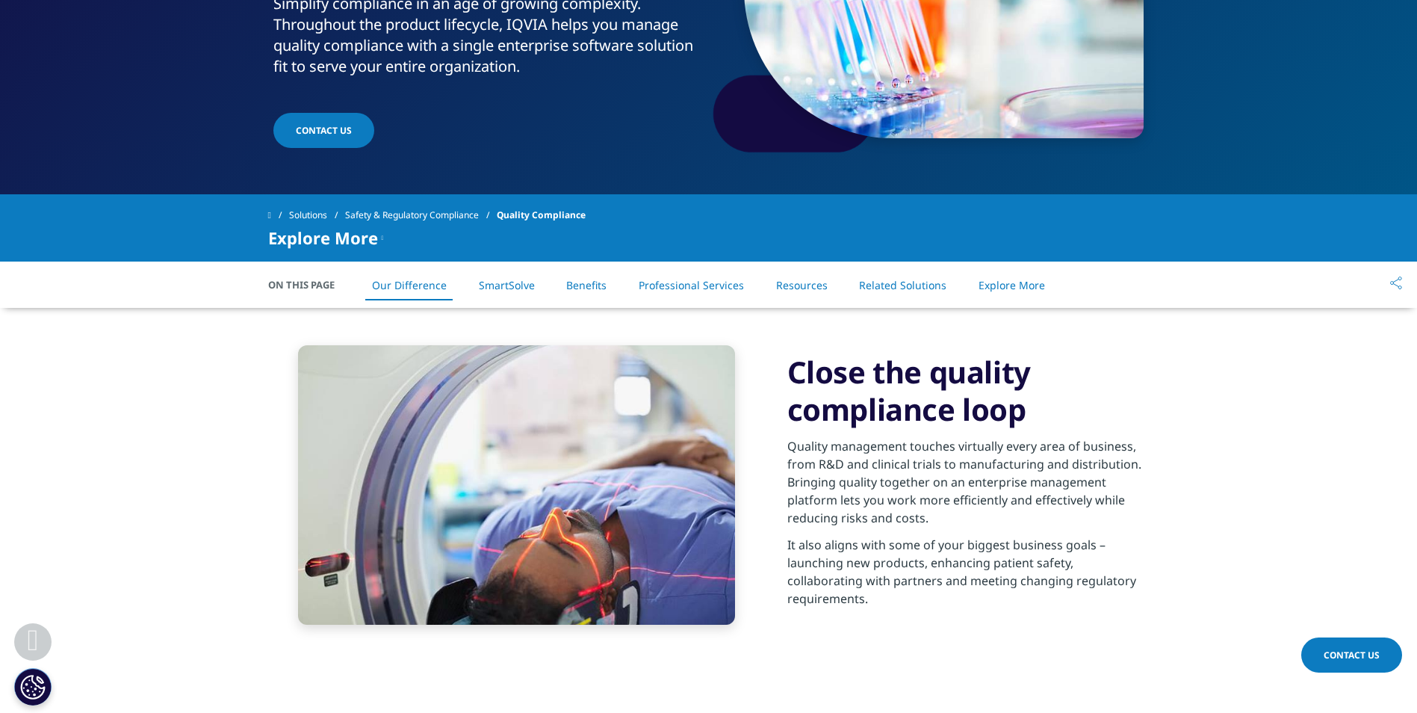
click at [509, 282] on link "SmartSolve" at bounding box center [507, 285] width 56 height 14
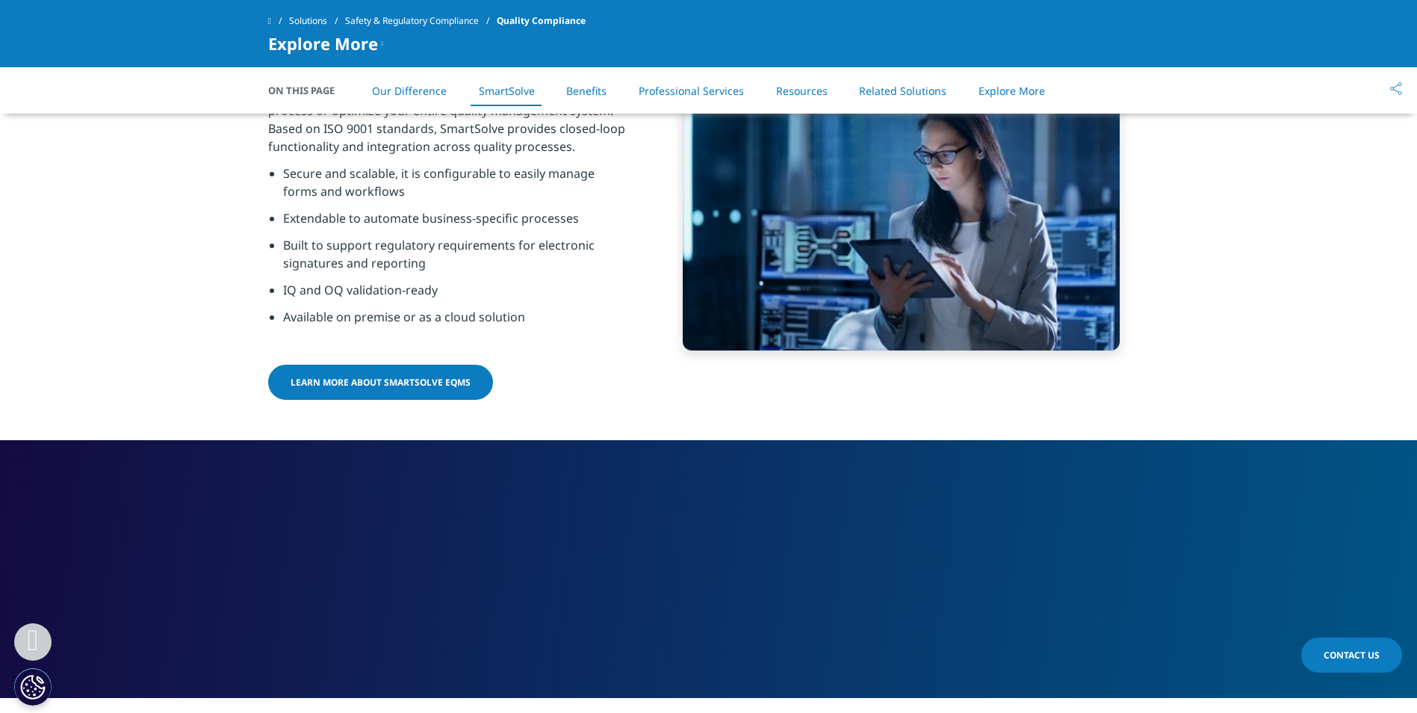
scroll to position [868, 0]
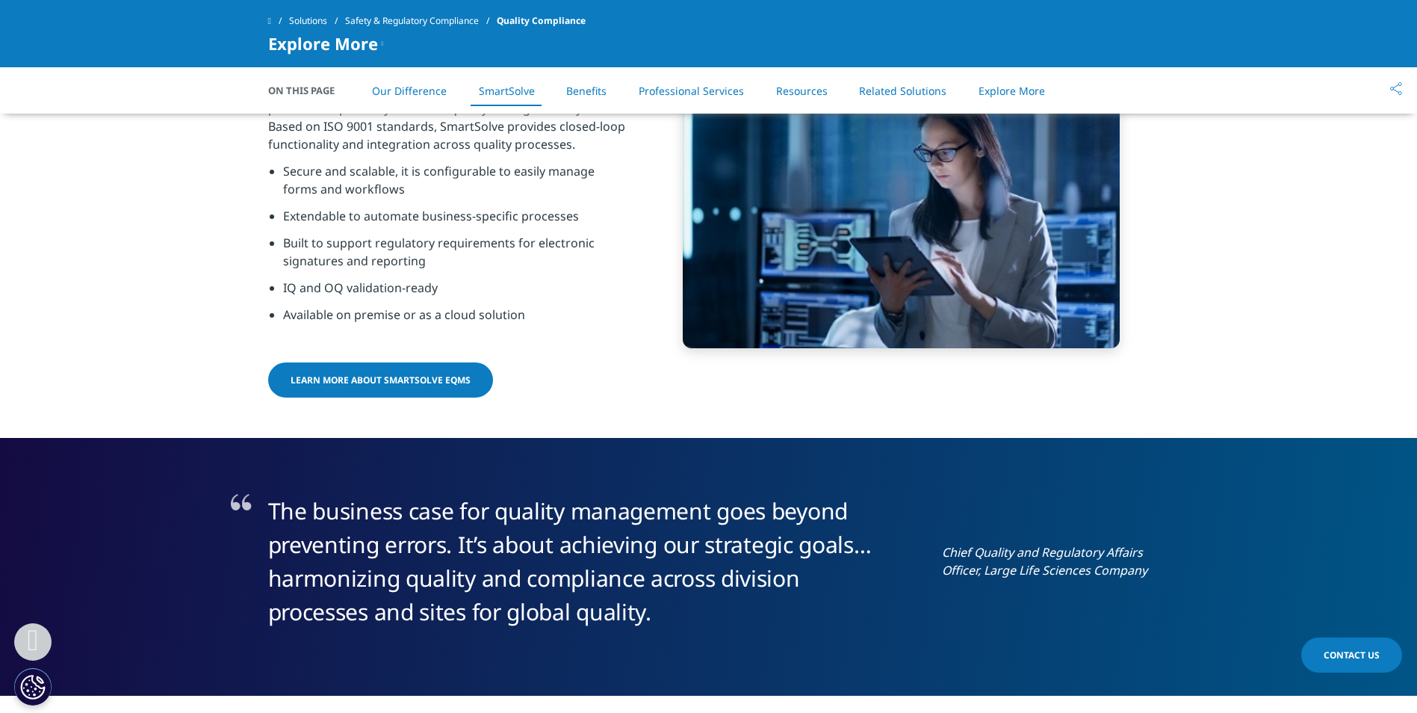
click at [595, 93] on link "Benefits" at bounding box center [586, 91] width 40 height 14
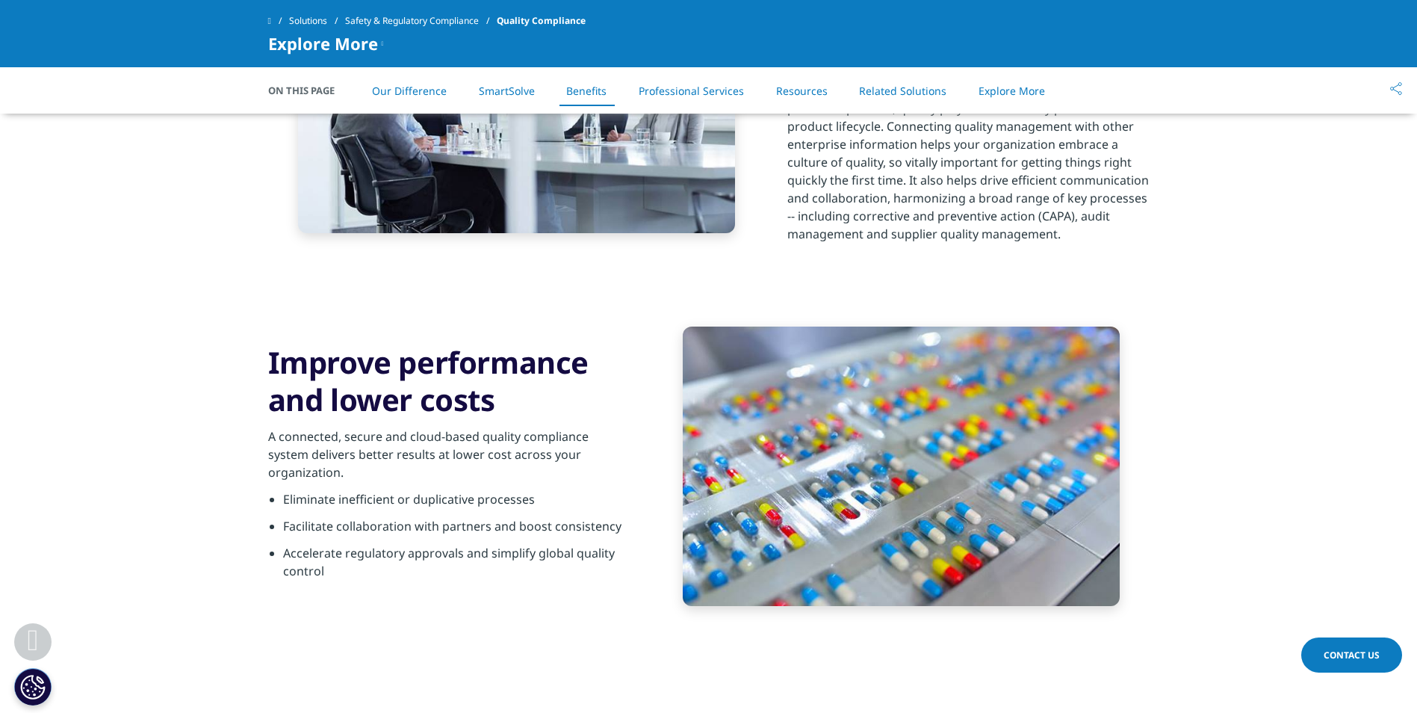
scroll to position [1669, 0]
